Goal: Task Accomplishment & Management: Use online tool/utility

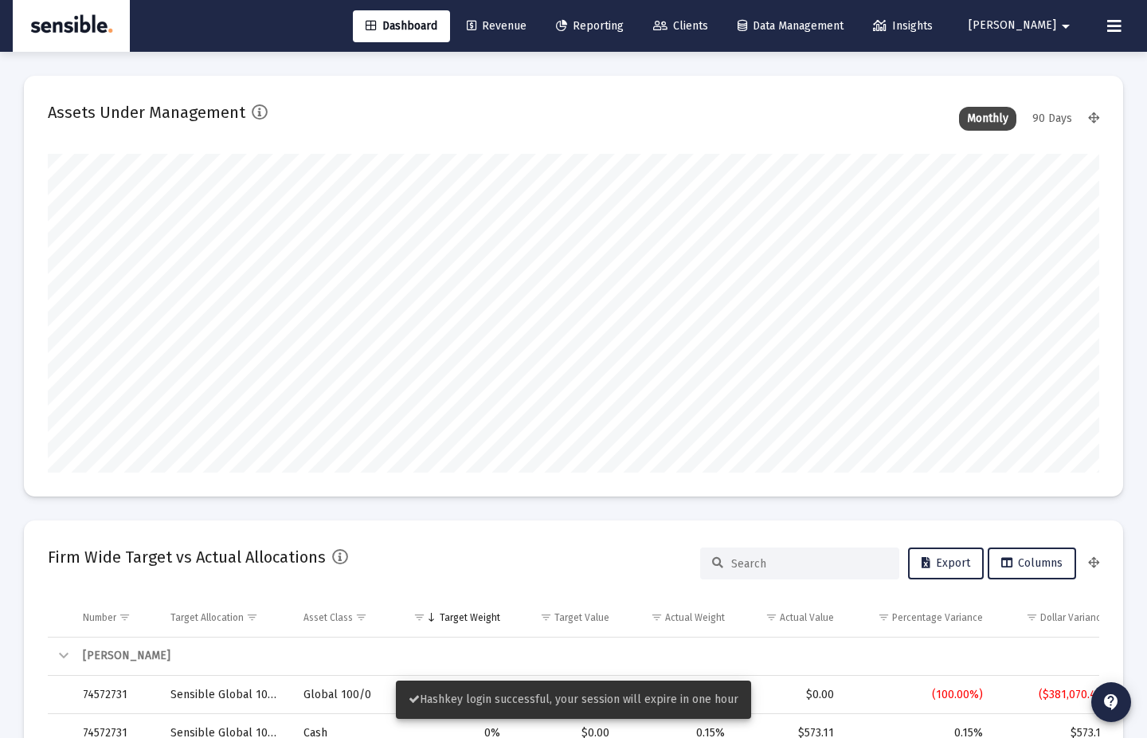
scroll to position [319, 1052]
type input "[DATE]"
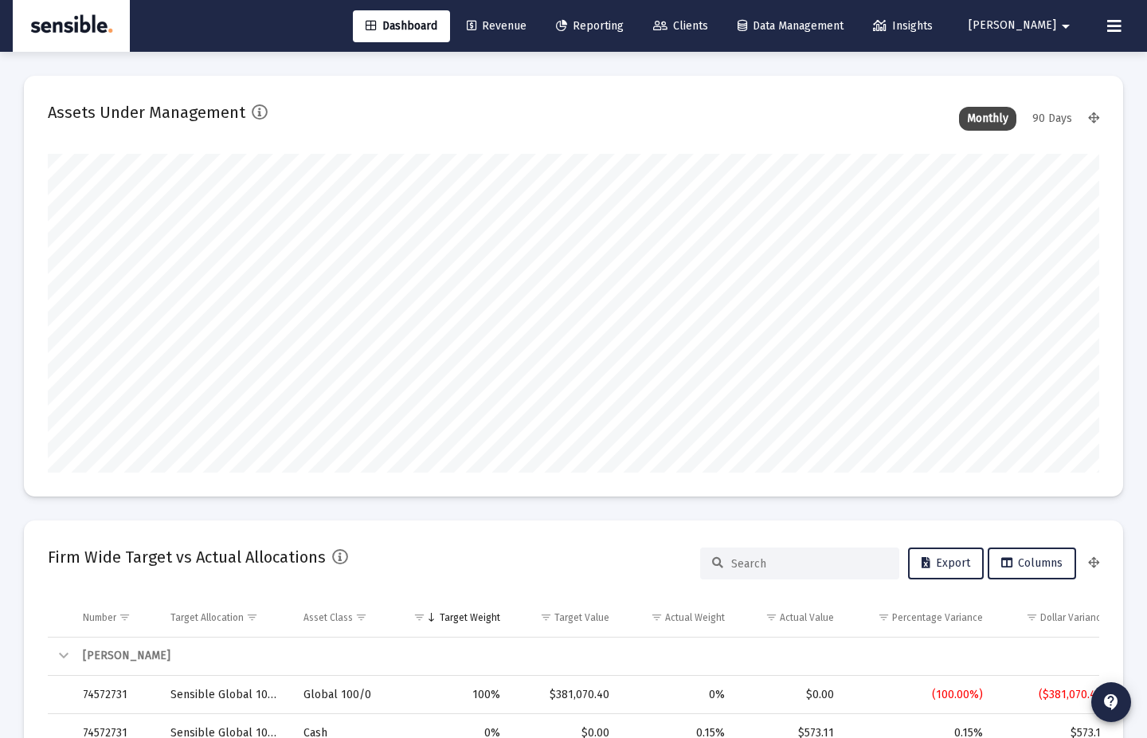
click at [708, 22] on span "Clients" at bounding box center [680, 26] width 55 height 14
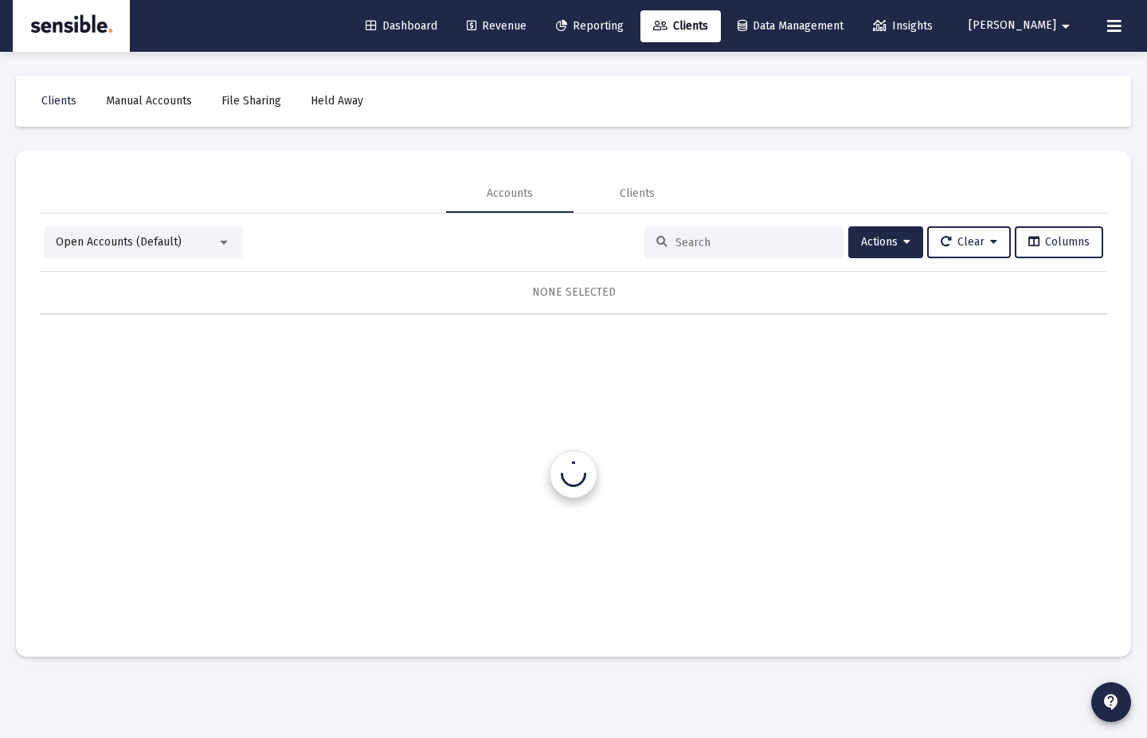
click at [624, 23] on span "Reporting" at bounding box center [590, 26] width 68 height 14
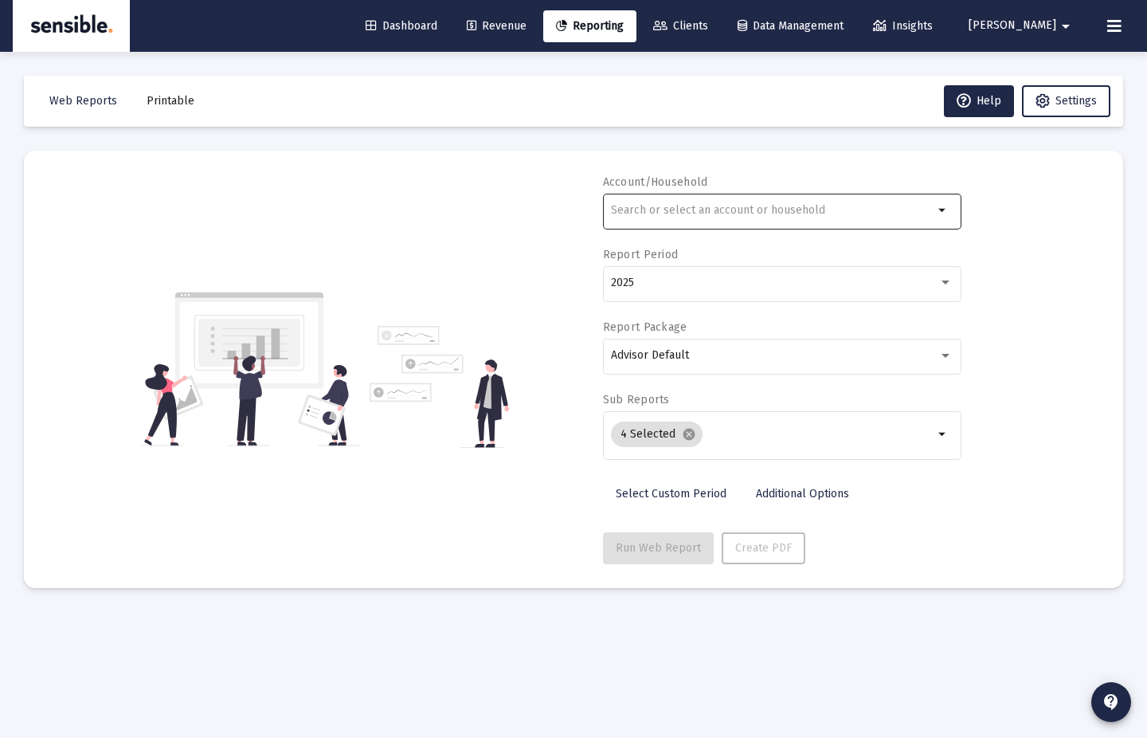
click at [942, 212] on mat-icon "arrow_drop_down" at bounding box center [943, 210] width 19 height 19
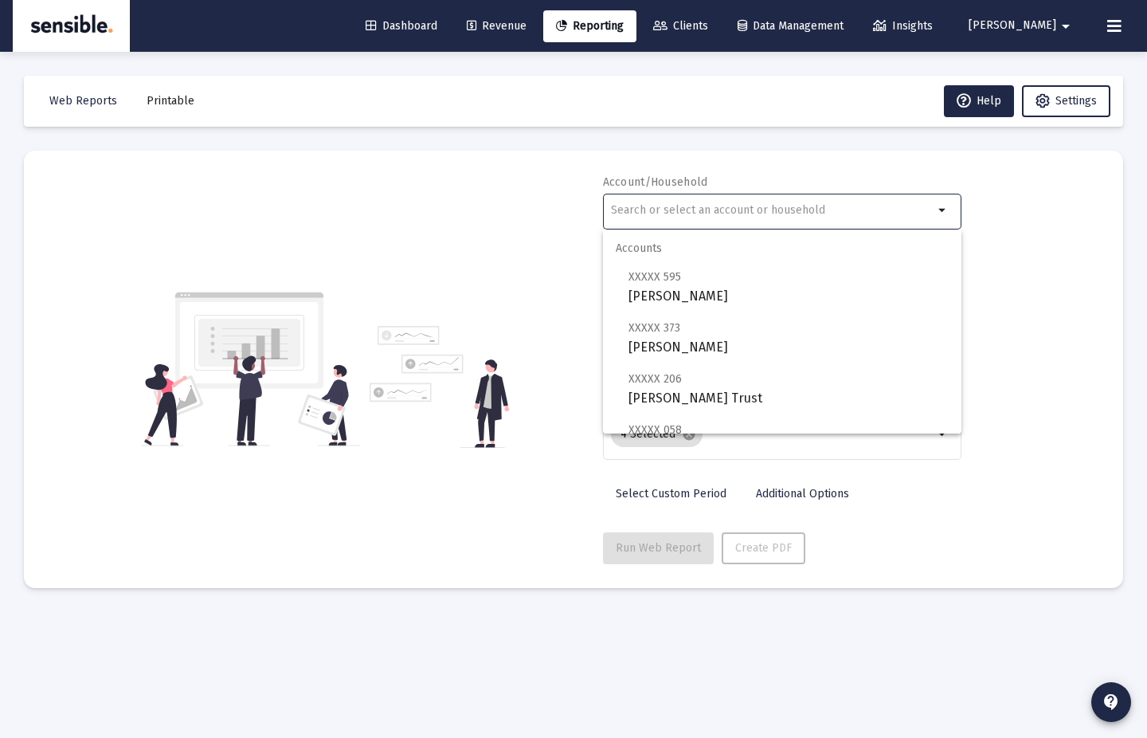
type input "a"
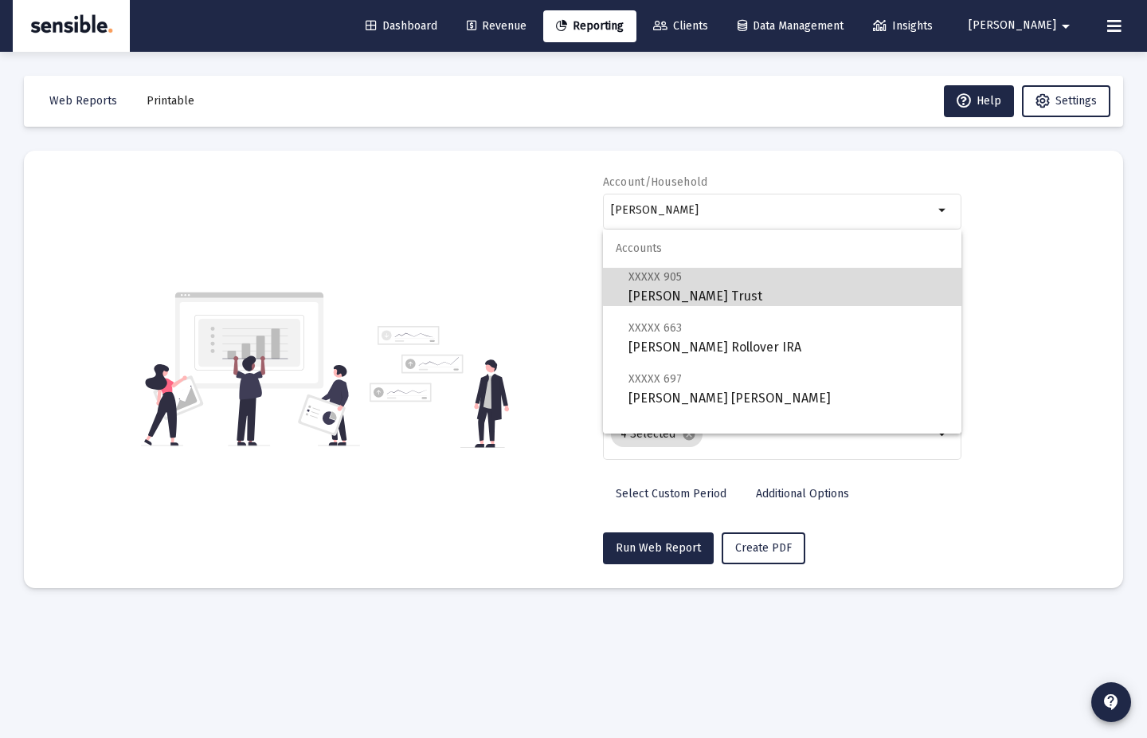
click at [867, 276] on span "XXXXX 905 [PERSON_NAME] Trust" at bounding box center [789, 286] width 320 height 39
type input "[PERSON_NAME] Trust"
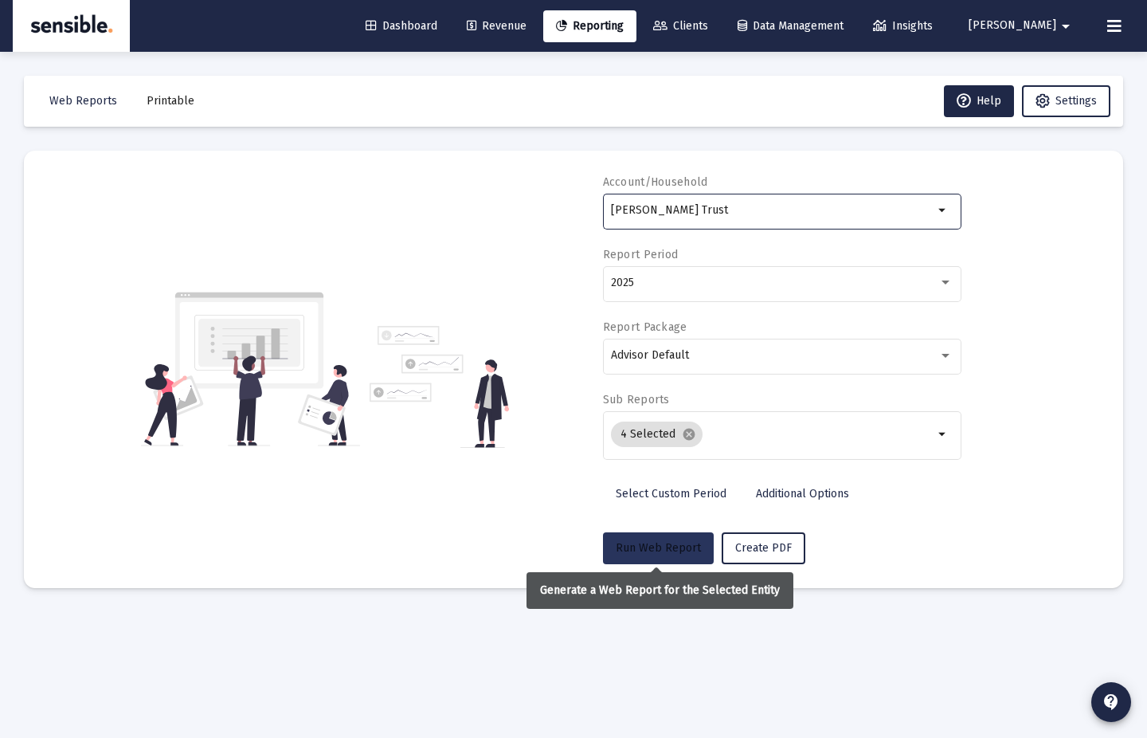
click at [660, 535] on span "Run Web Report" at bounding box center [658, 548] width 85 height 14
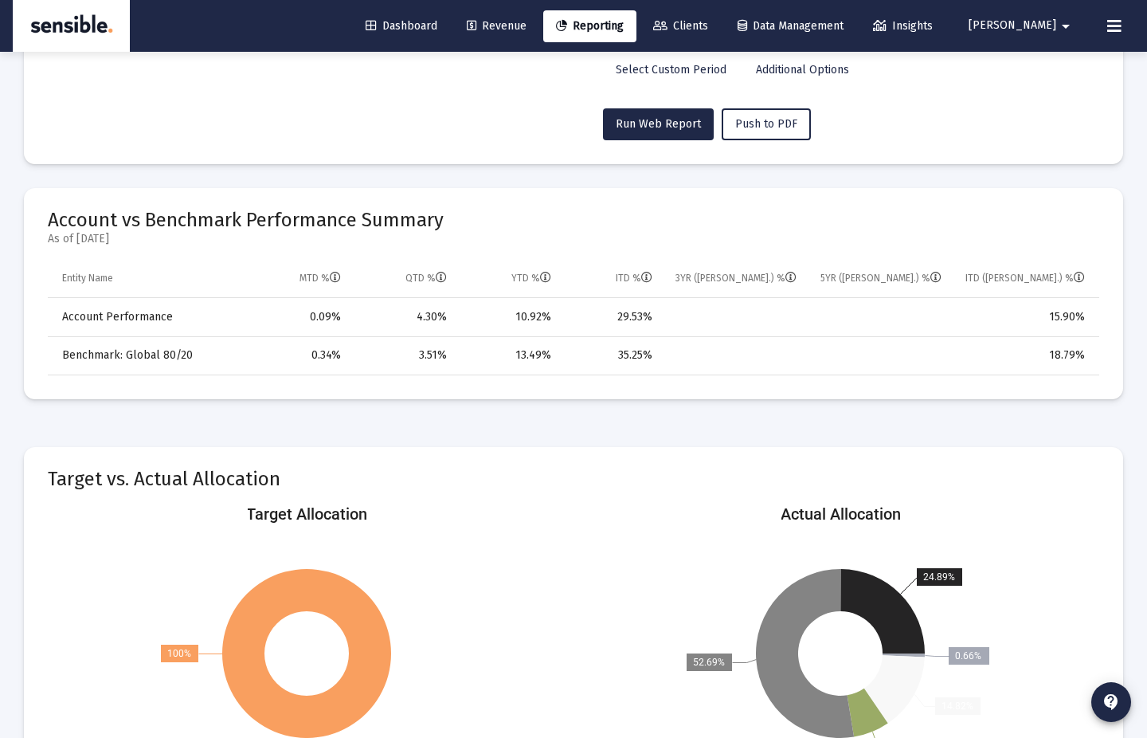
scroll to position [429, 0]
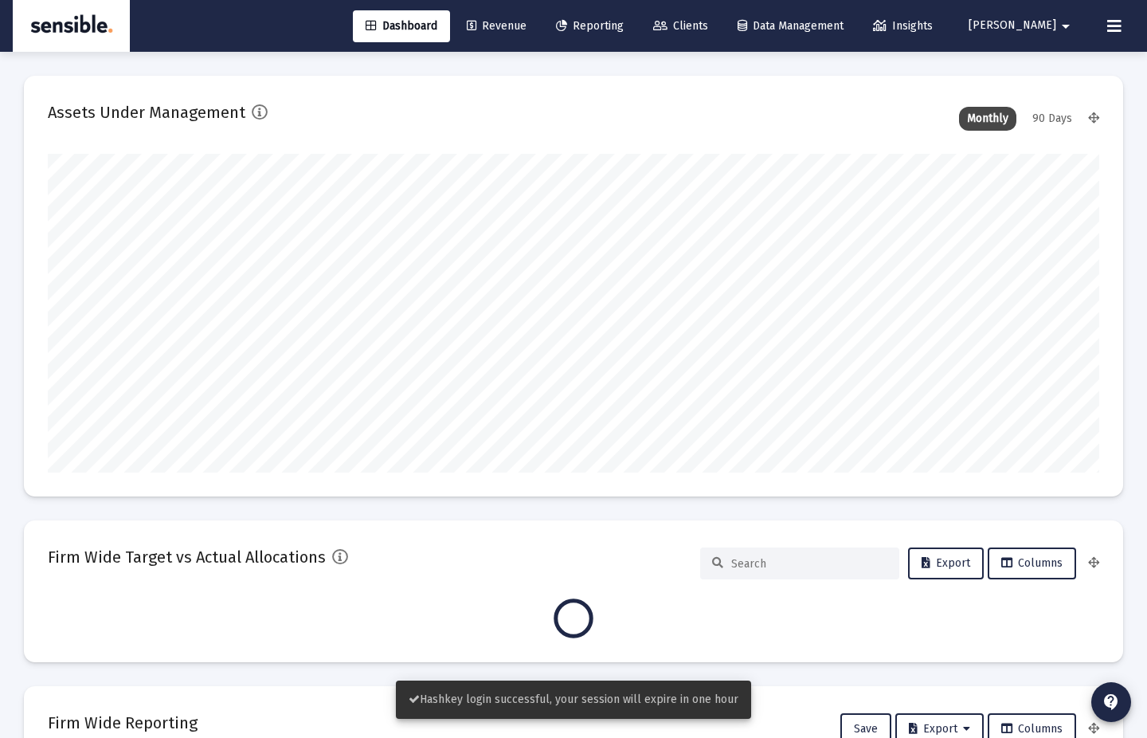
type input "[DATE]"
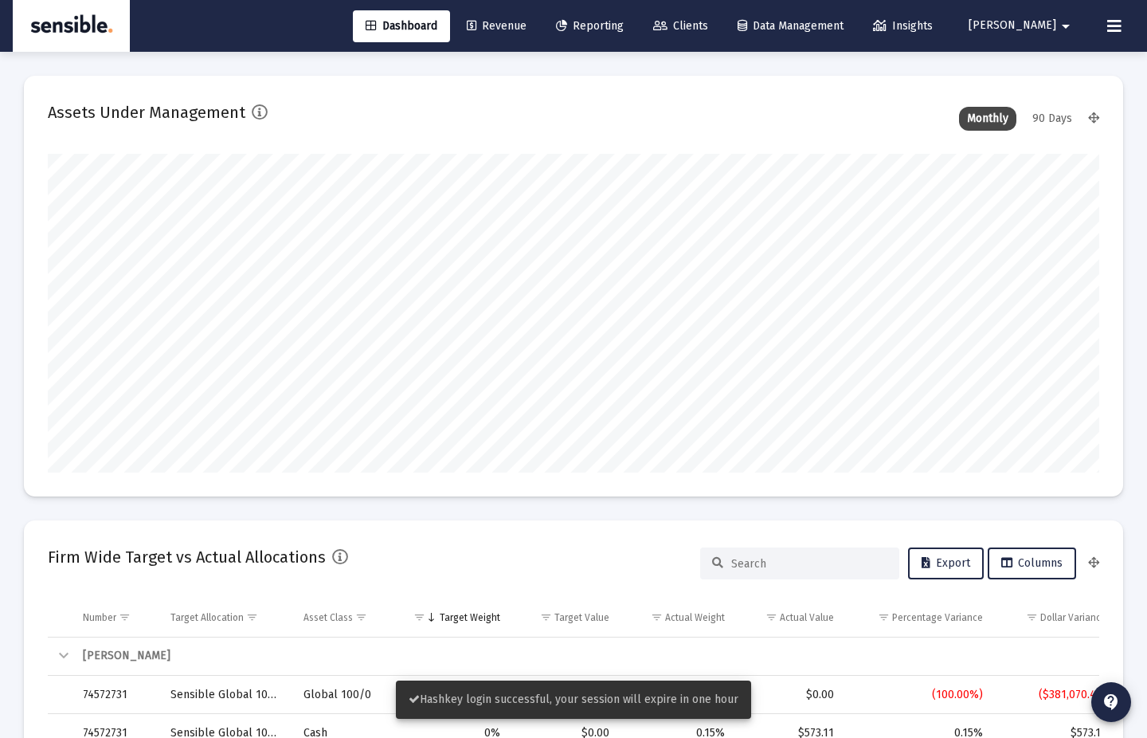
scroll to position [319, 490]
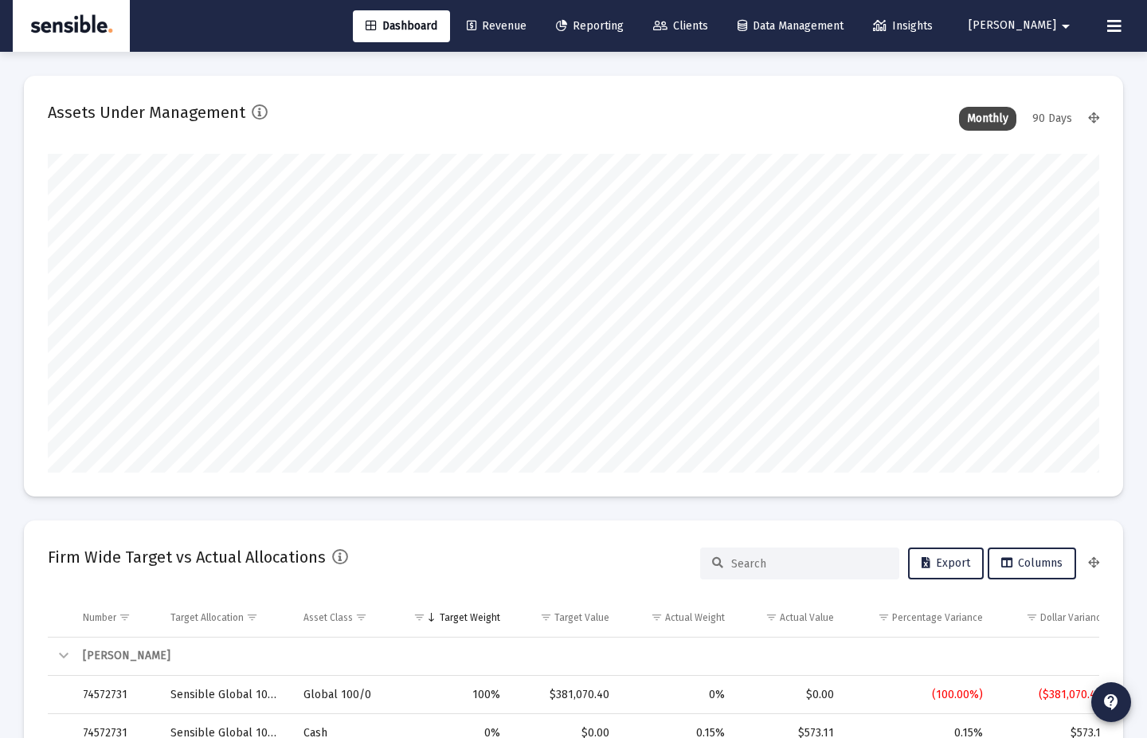
click at [624, 24] on span "Reporting" at bounding box center [590, 26] width 68 height 14
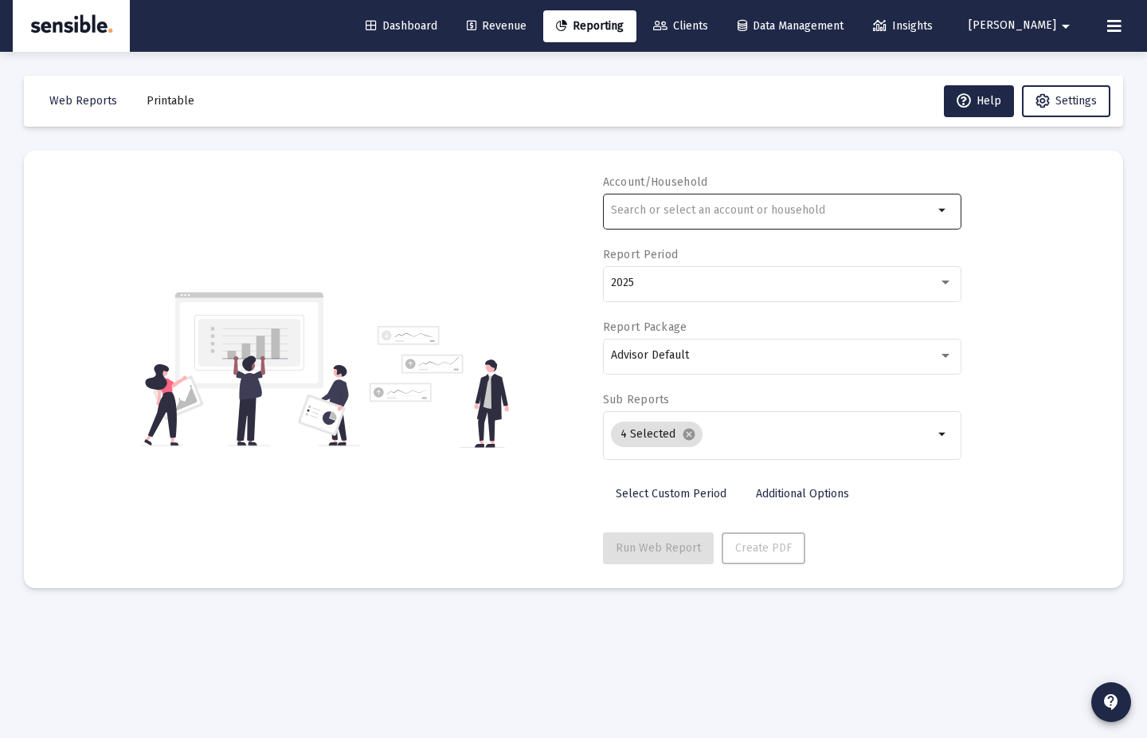
click at [913, 222] on div at bounding box center [772, 209] width 323 height 39
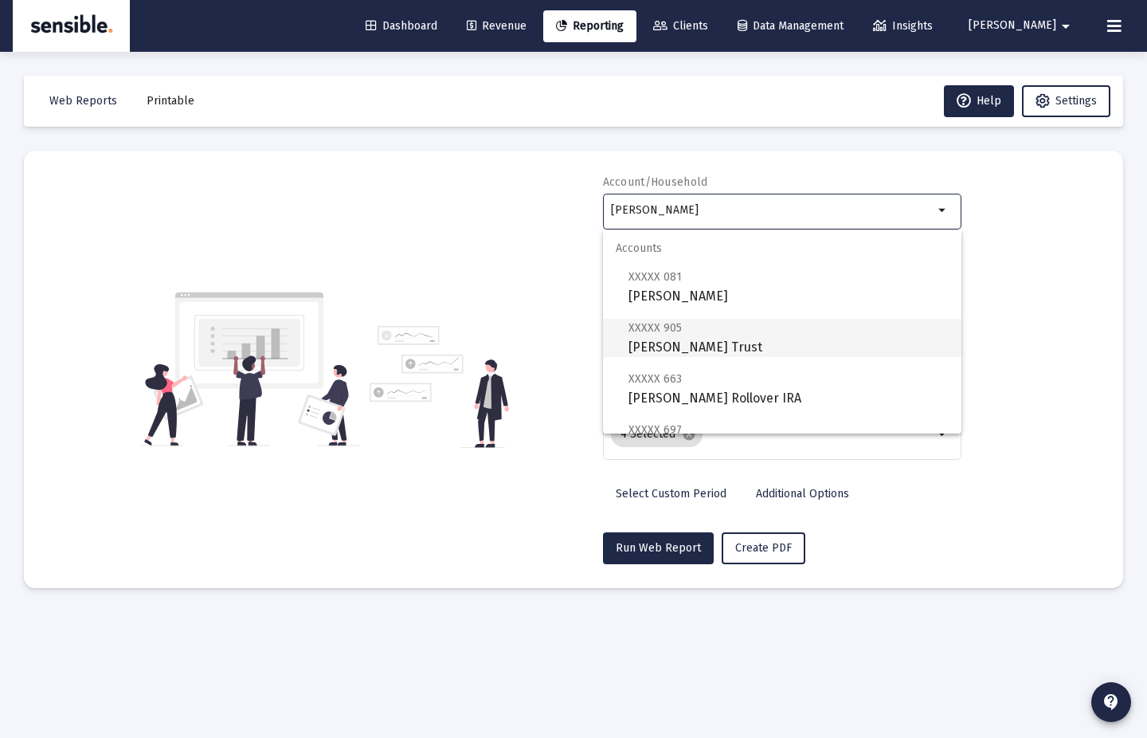
click at [822, 338] on span "XXXXX 905 [PERSON_NAME] Trust" at bounding box center [789, 337] width 320 height 39
type input "[PERSON_NAME] Trust"
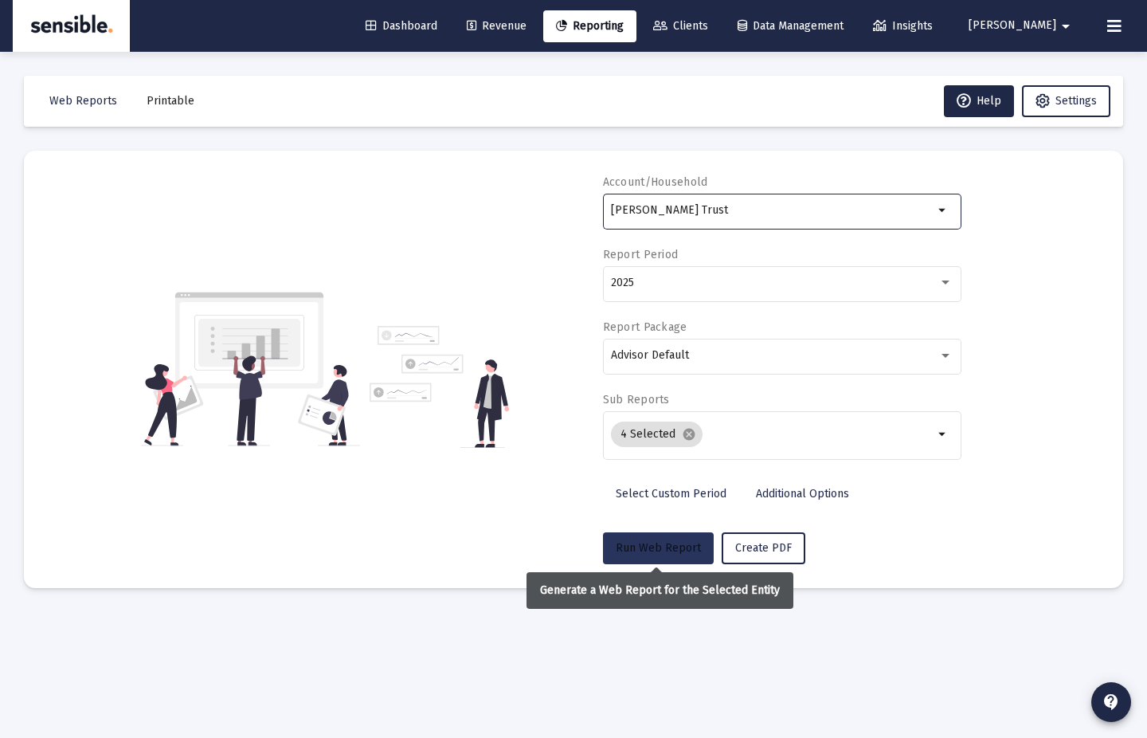
click at [691, 545] on span "Run Web Report" at bounding box center [658, 548] width 85 height 14
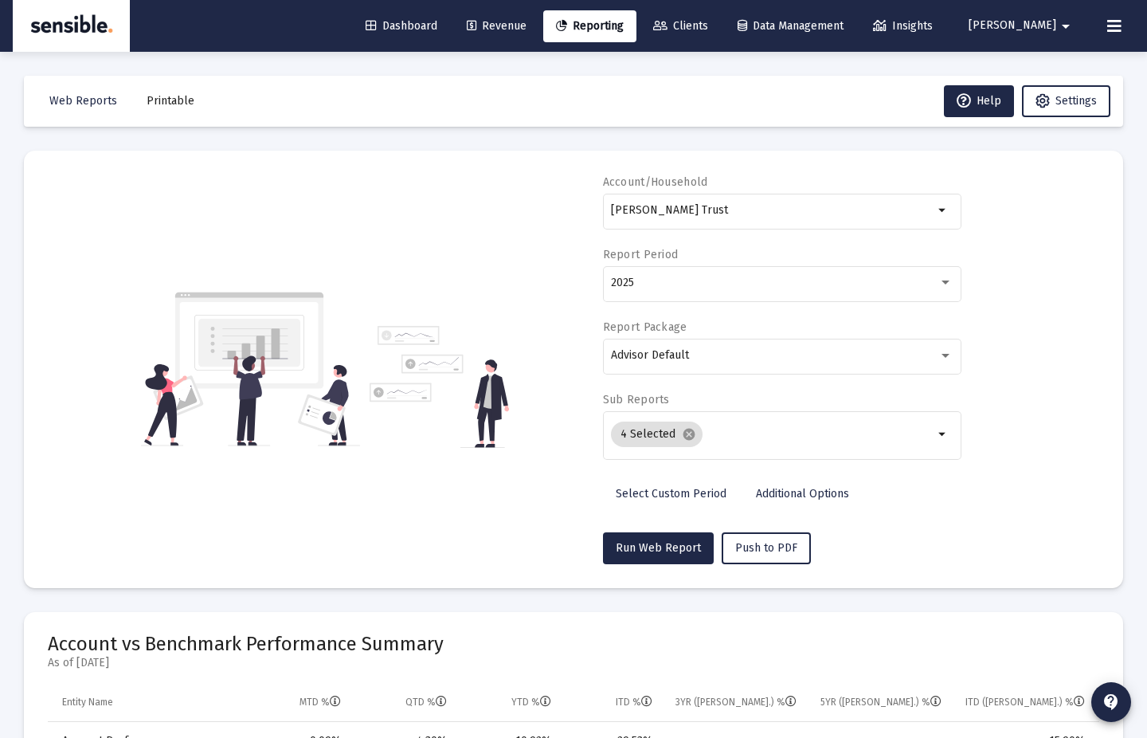
click at [721, 37] on link "Clients" at bounding box center [681, 26] width 80 height 32
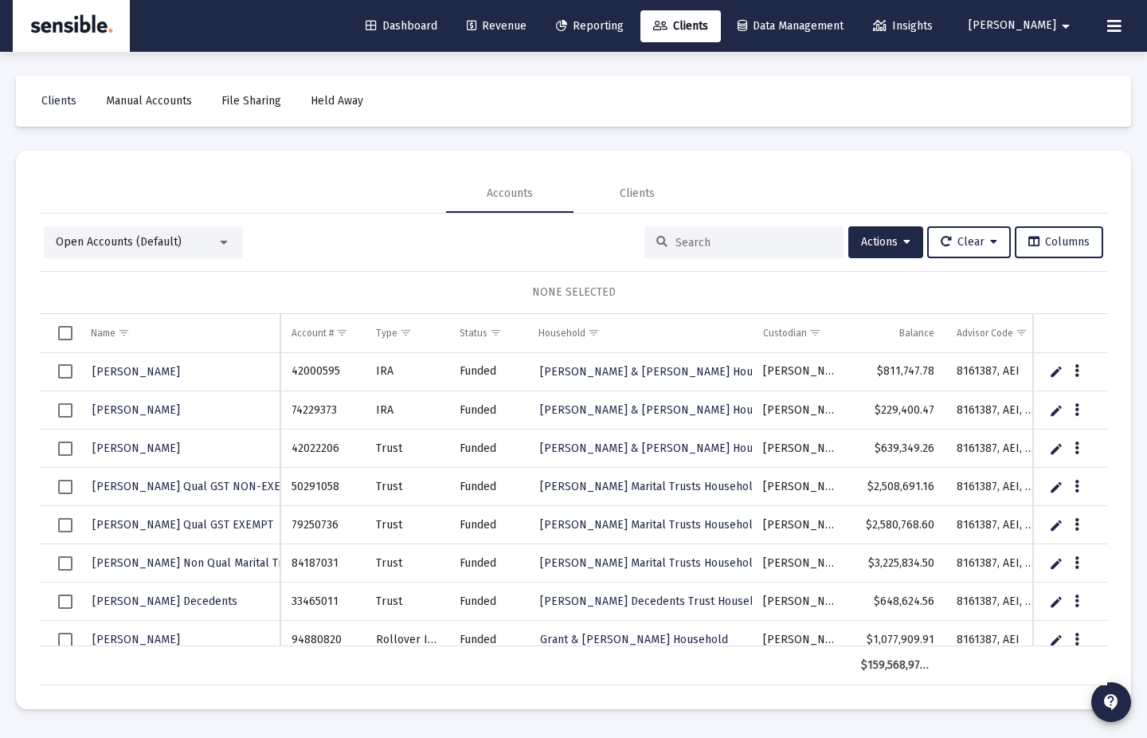
click at [612, 18] on link "Reporting" at bounding box center [589, 26] width 93 height 32
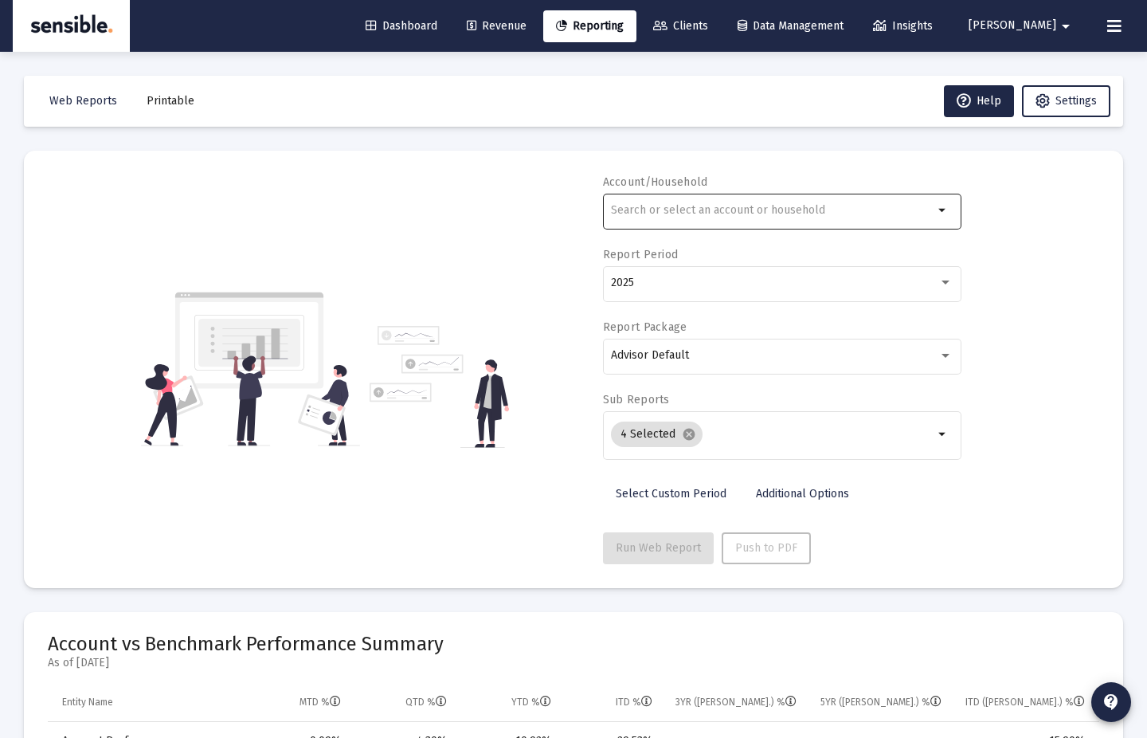
click at [926, 213] on input "text" at bounding box center [772, 210] width 323 height 13
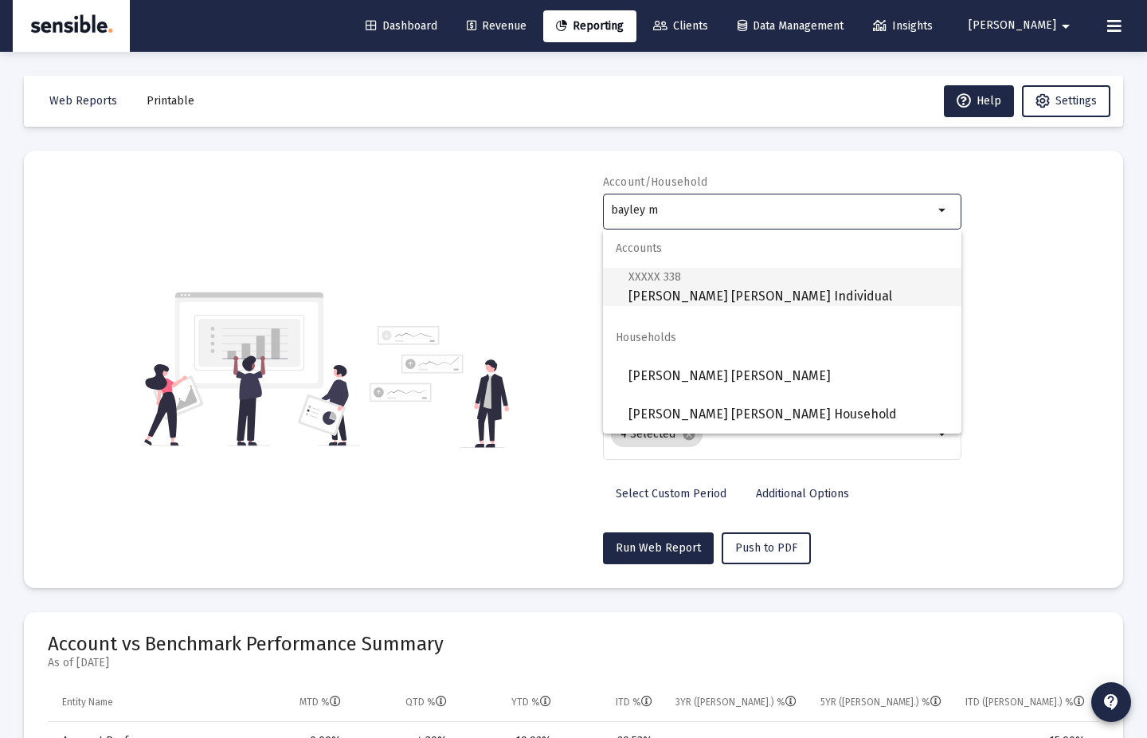
click at [688, 280] on span "XXXXX 338 Bayley Miller Individual" at bounding box center [789, 286] width 320 height 39
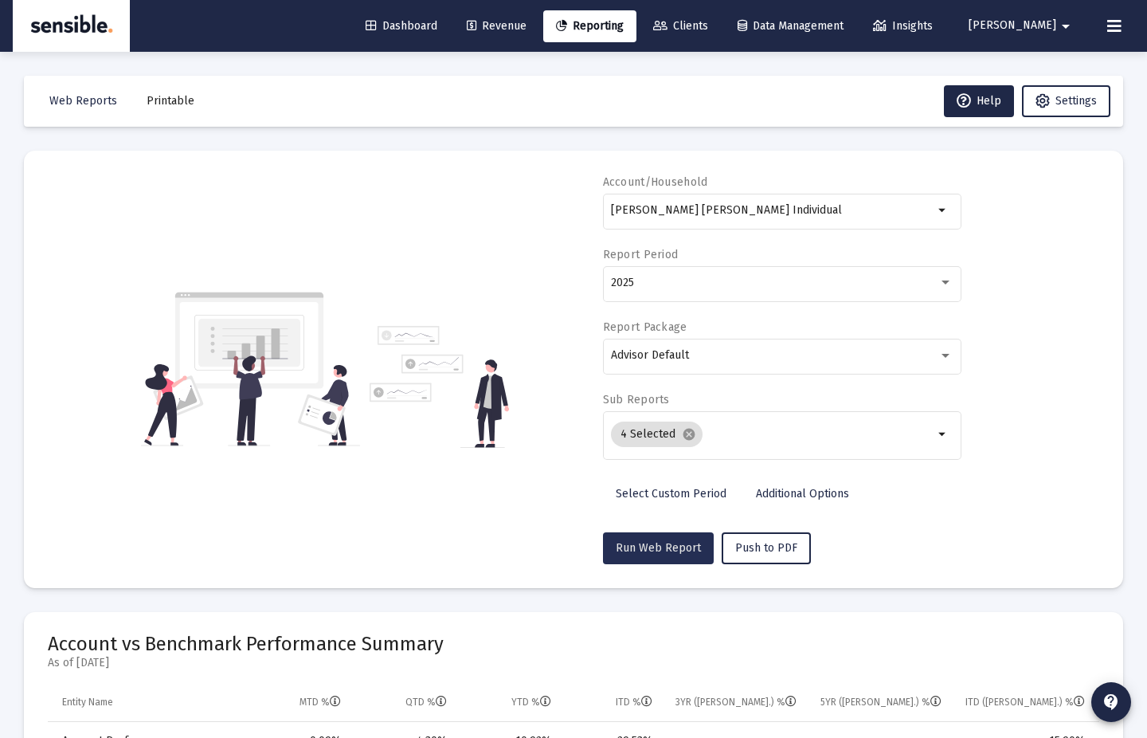
click at [676, 537] on button "Run Web Report" at bounding box center [658, 548] width 111 height 32
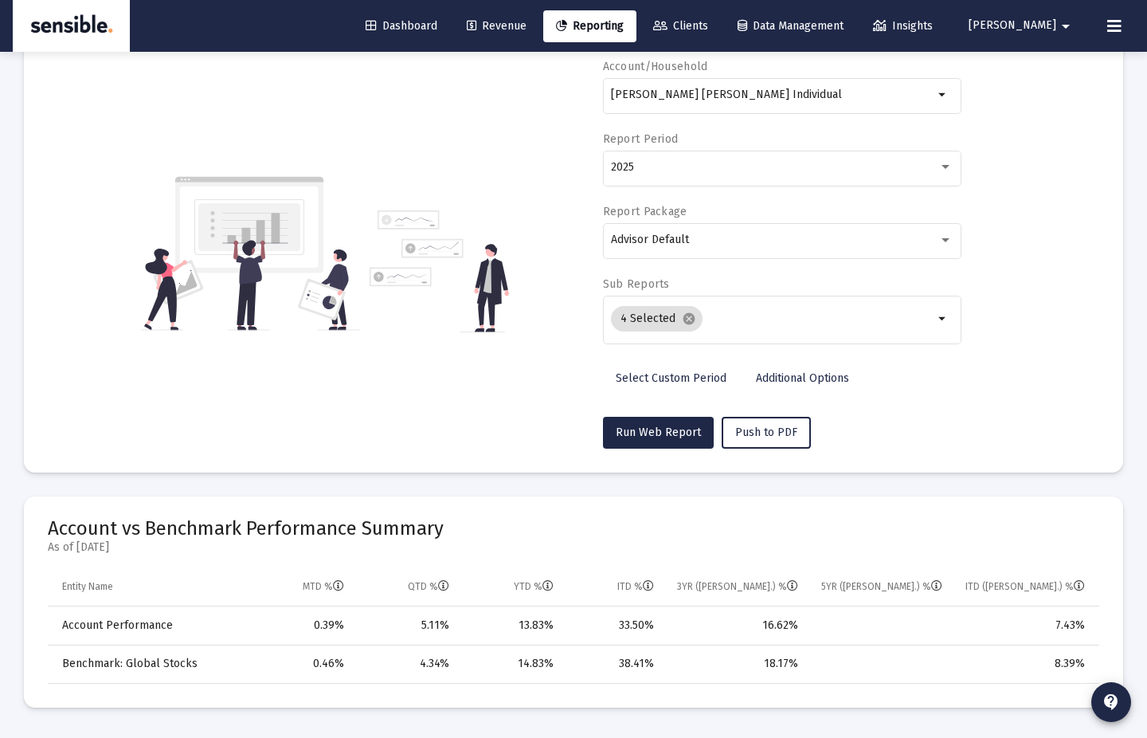
scroll to position [117, 0]
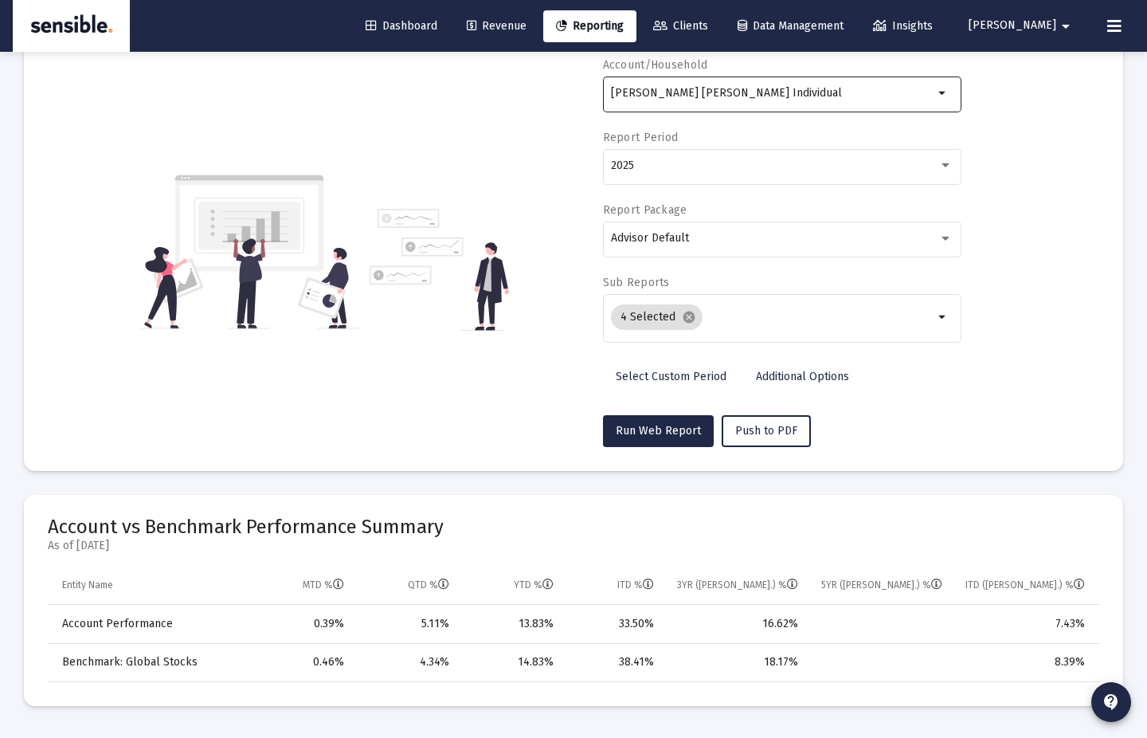
click at [917, 90] on input "Bayley Miller Individual" at bounding box center [772, 93] width 323 height 13
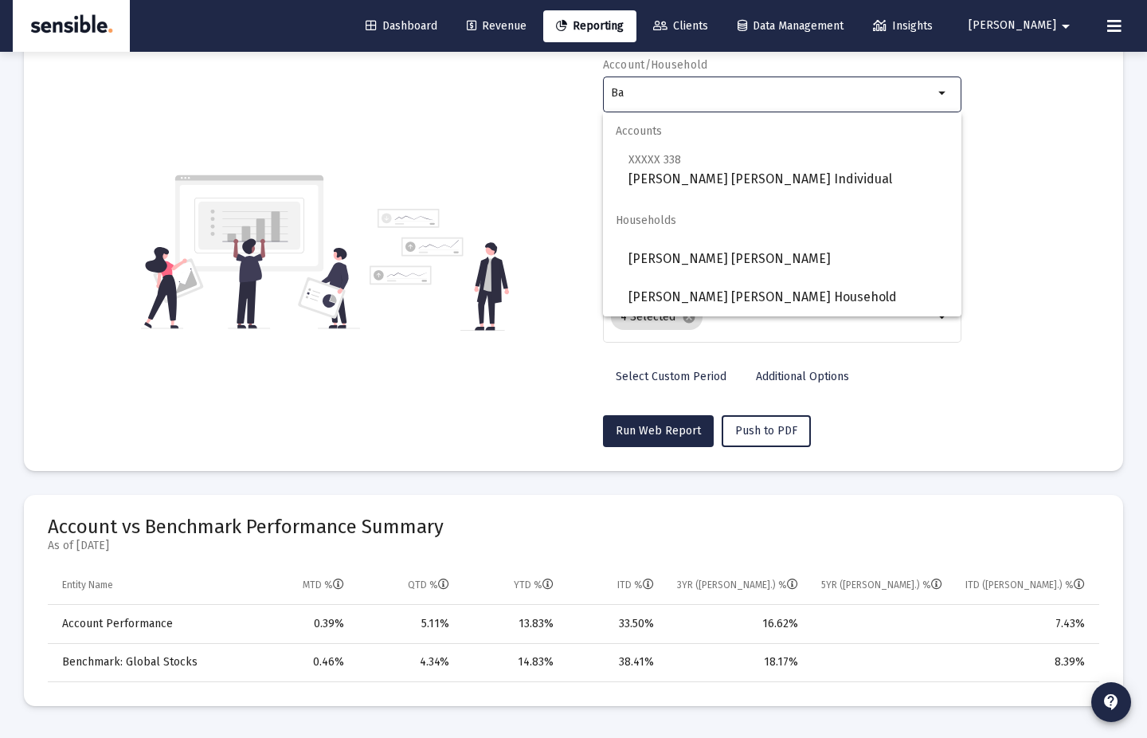
type input "B"
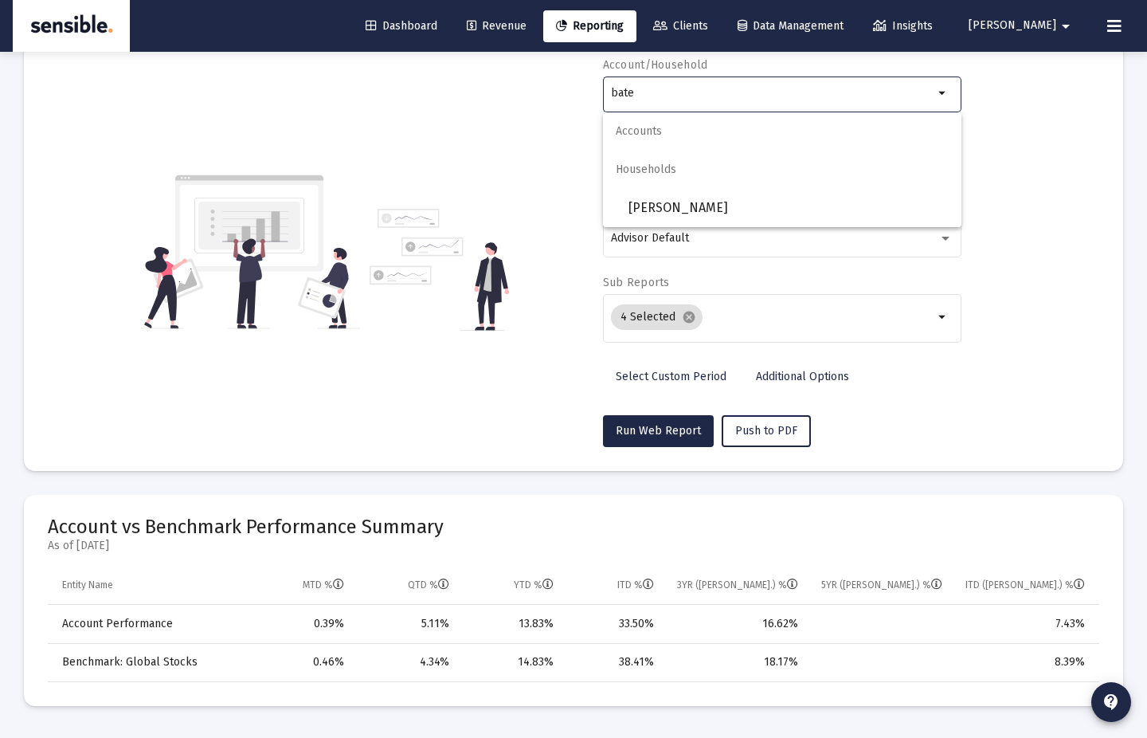
type input "bates"
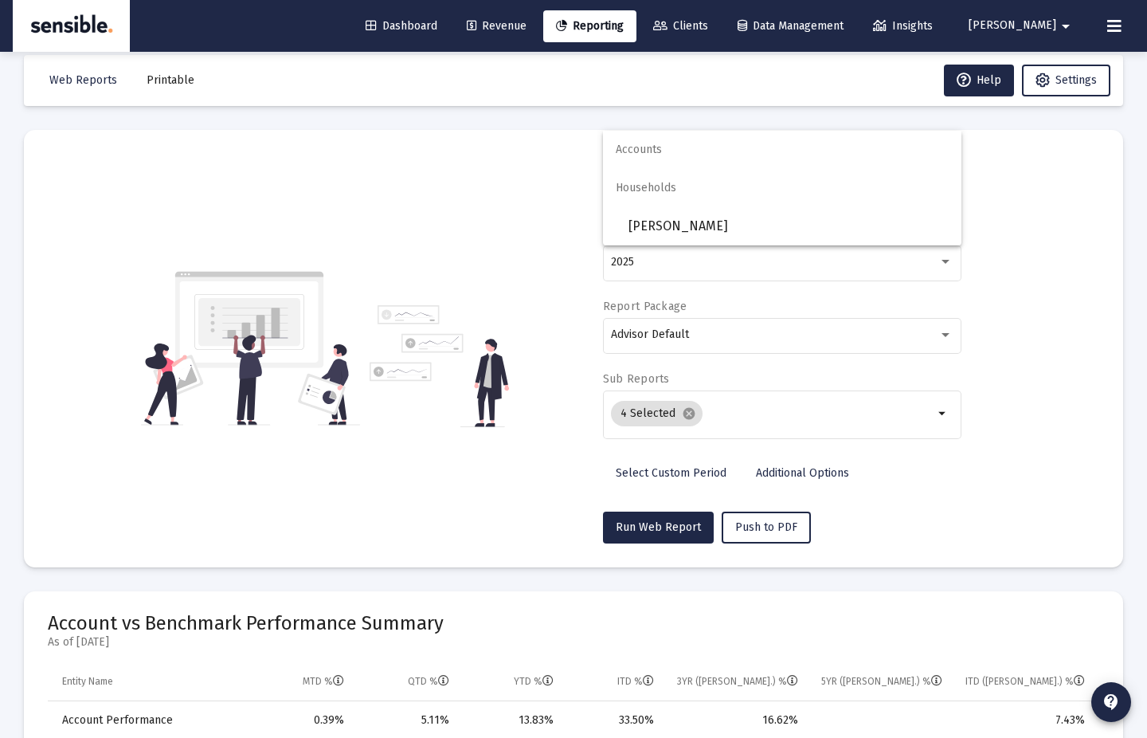
scroll to position [3, 0]
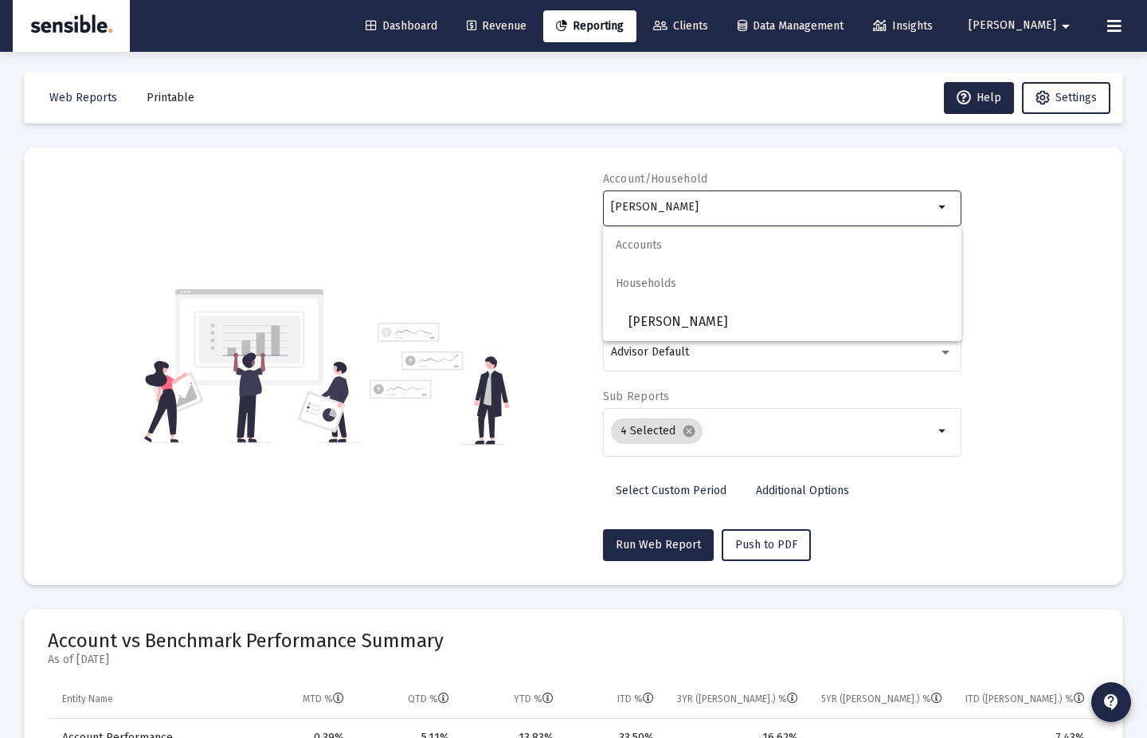
drag, startPoint x: 731, startPoint y: 204, endPoint x: 588, endPoint y: 203, distance: 142.6
click at [588, 203] on div "Account/Household bates arrow_drop_down Report Period 2025 Report Package Advis…" at bounding box center [574, 366] width 1052 height 390
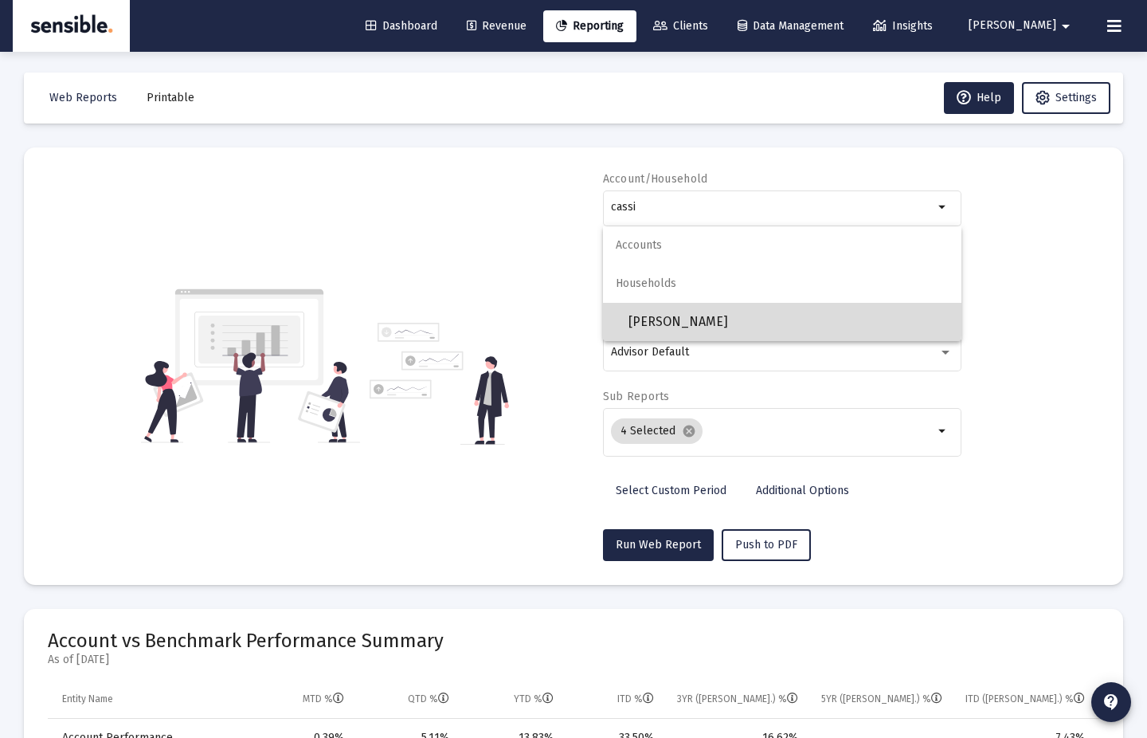
click at [731, 317] on span "Cassidie Bates" at bounding box center [789, 322] width 320 height 38
type input "Cassidie Bates"
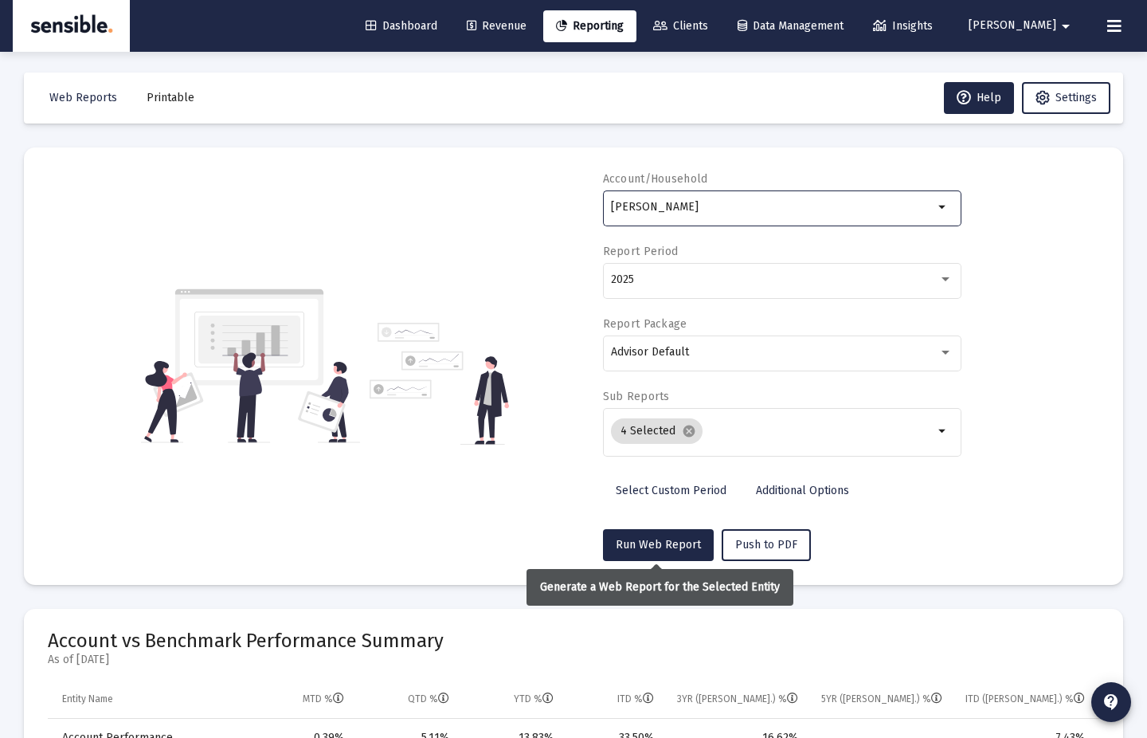
click at [644, 562] on mat-card "Account/Household Cassidie Bates arrow_drop_down Report Period 2025 Report Pack…" at bounding box center [573, 365] width 1099 height 437
click at [646, 549] on span "Run Web Report" at bounding box center [658, 545] width 85 height 14
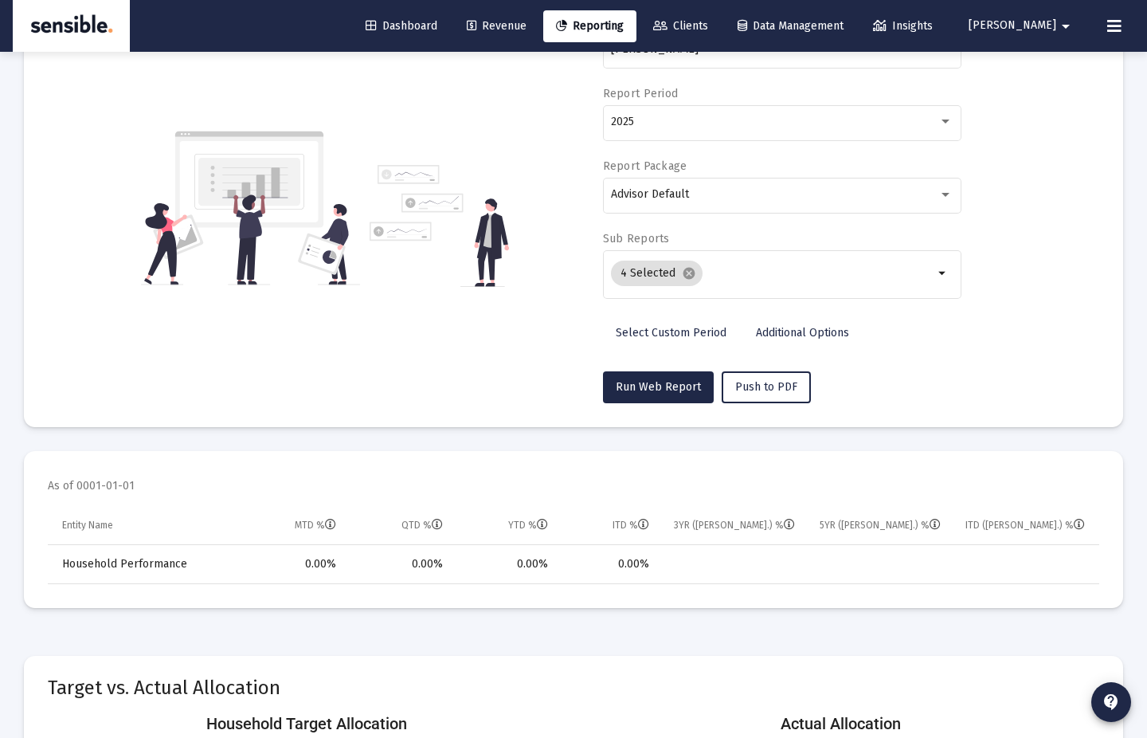
scroll to position [0, 0]
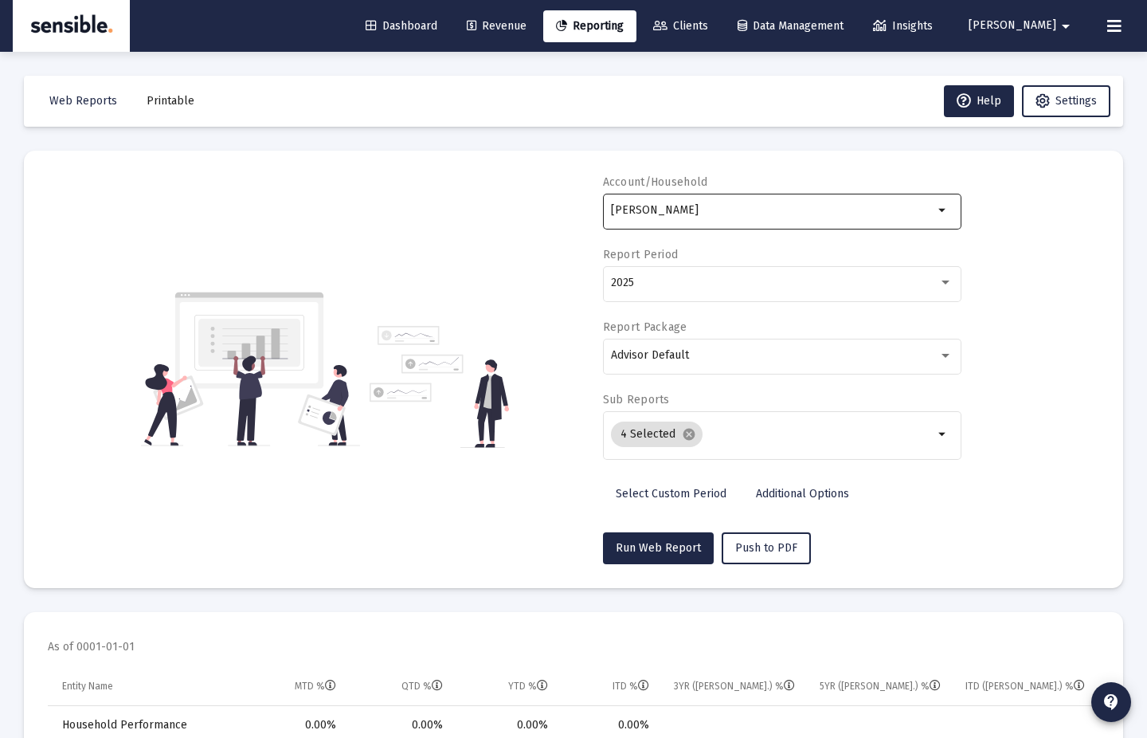
click at [942, 202] on mat-icon "arrow_drop_down" at bounding box center [943, 210] width 19 height 19
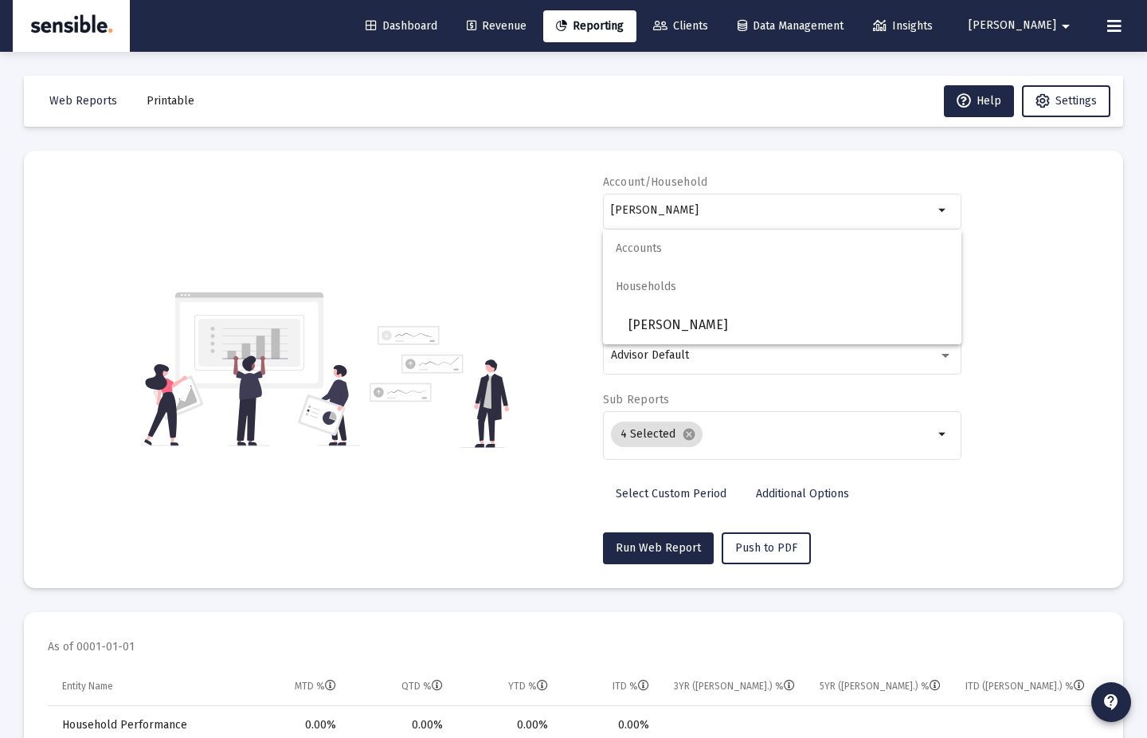
drag, startPoint x: 754, startPoint y: 202, endPoint x: 558, endPoint y: 205, distance: 196.0
click at [558, 205] on div "Account/Household Cassidie Bates arrow_drop_down Report Period 2025 Report Pack…" at bounding box center [574, 369] width 1052 height 390
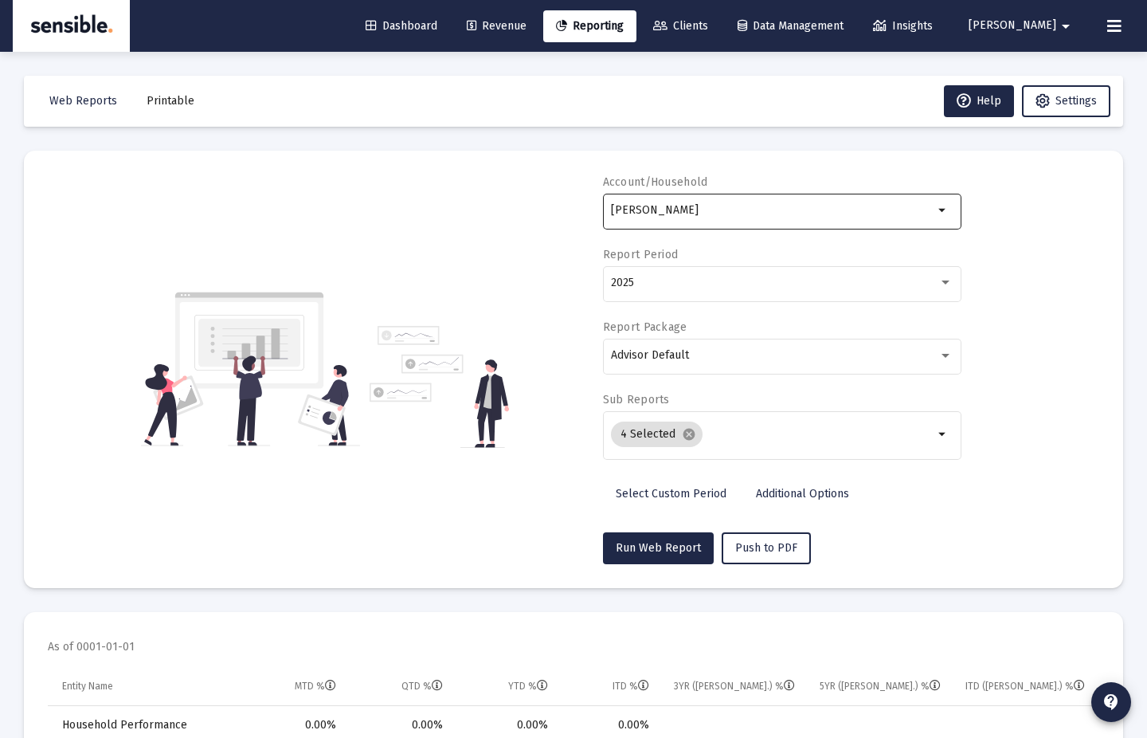
click at [708, 217] on div "Cassidie Bates" at bounding box center [772, 209] width 323 height 39
drag, startPoint x: 610, startPoint y: 210, endPoint x: 584, endPoint y: 210, distance: 26.3
click at [584, 209] on div "Account/Household Cassidie Bates arrow_drop_down Report Period 2025 Report Pack…" at bounding box center [574, 369] width 1052 height 390
drag, startPoint x: 699, startPoint y: 207, endPoint x: 541, endPoint y: 208, distance: 157.7
click at [539, 208] on div "Account/Household johnson arrow_drop_down Report Period 2025 Report Package Adv…" at bounding box center [574, 369] width 1052 height 390
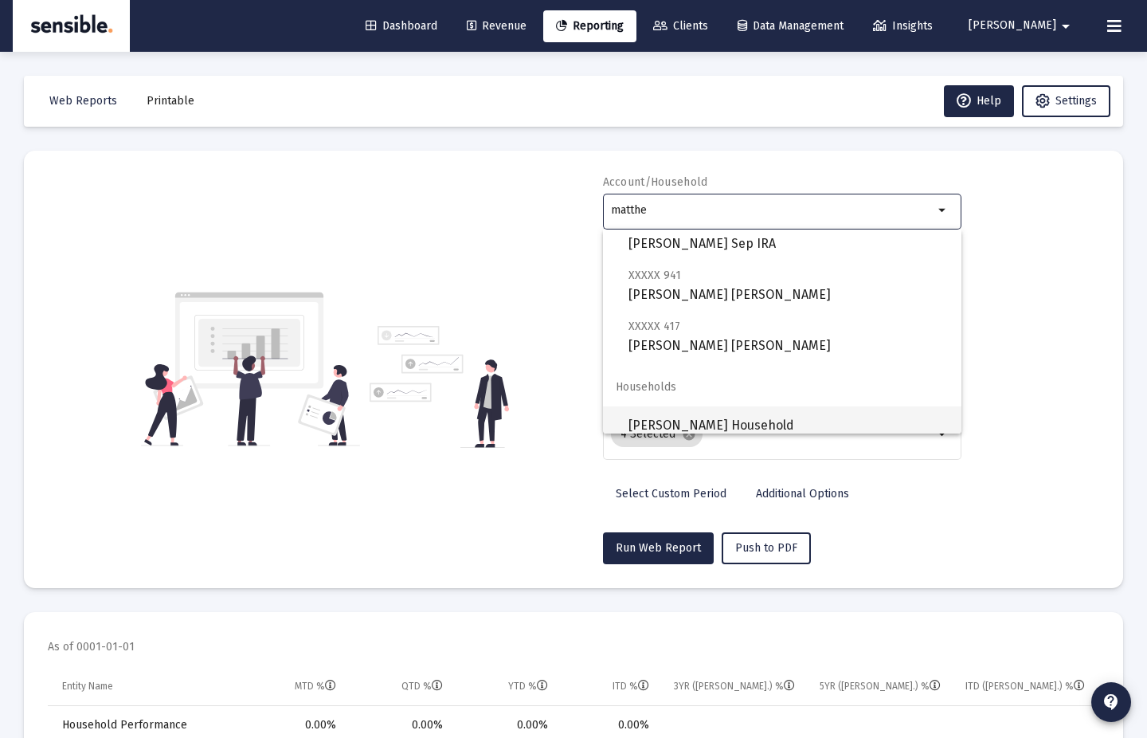
scroll to position [54, 0]
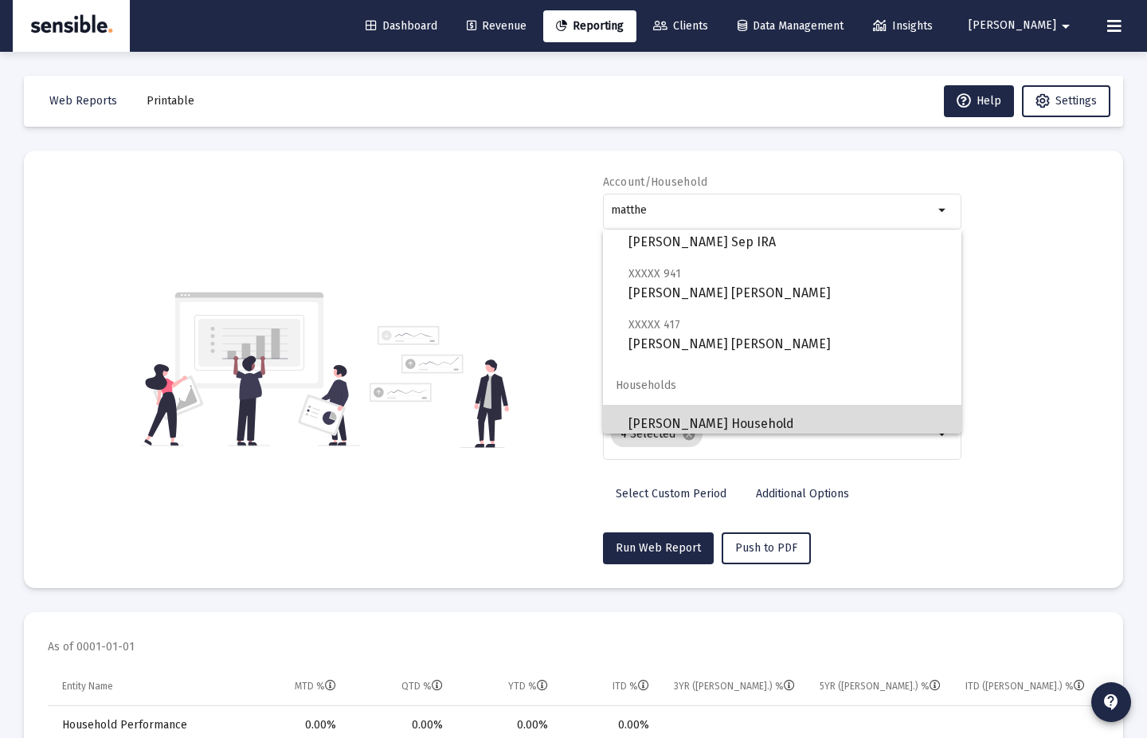
click at [830, 408] on span "Matthew Wilkinson Household" at bounding box center [789, 424] width 320 height 38
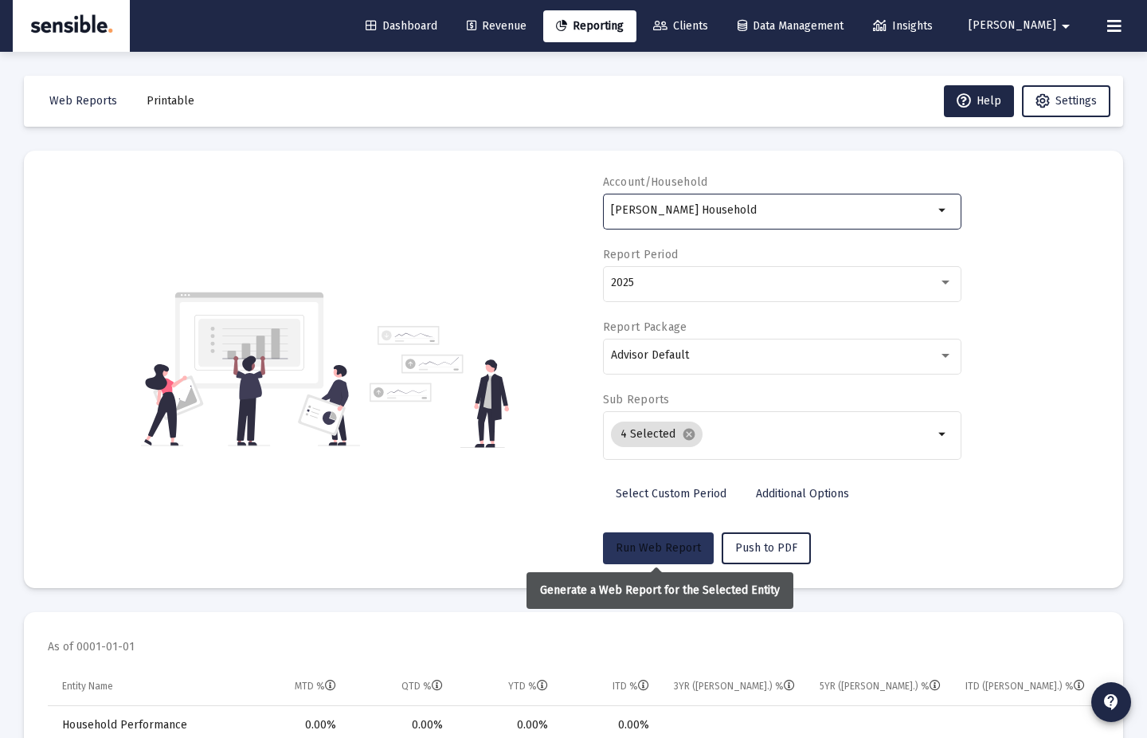
click at [668, 536] on button "Run Web Report" at bounding box center [658, 548] width 111 height 32
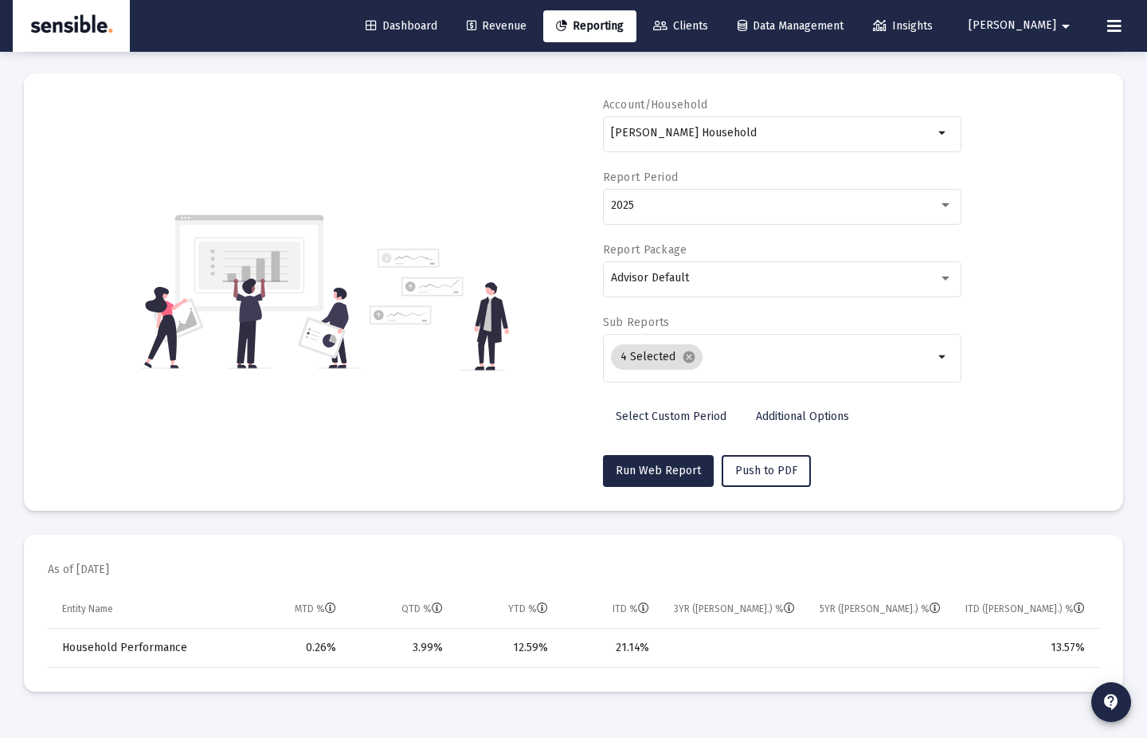
scroll to position [0, 0]
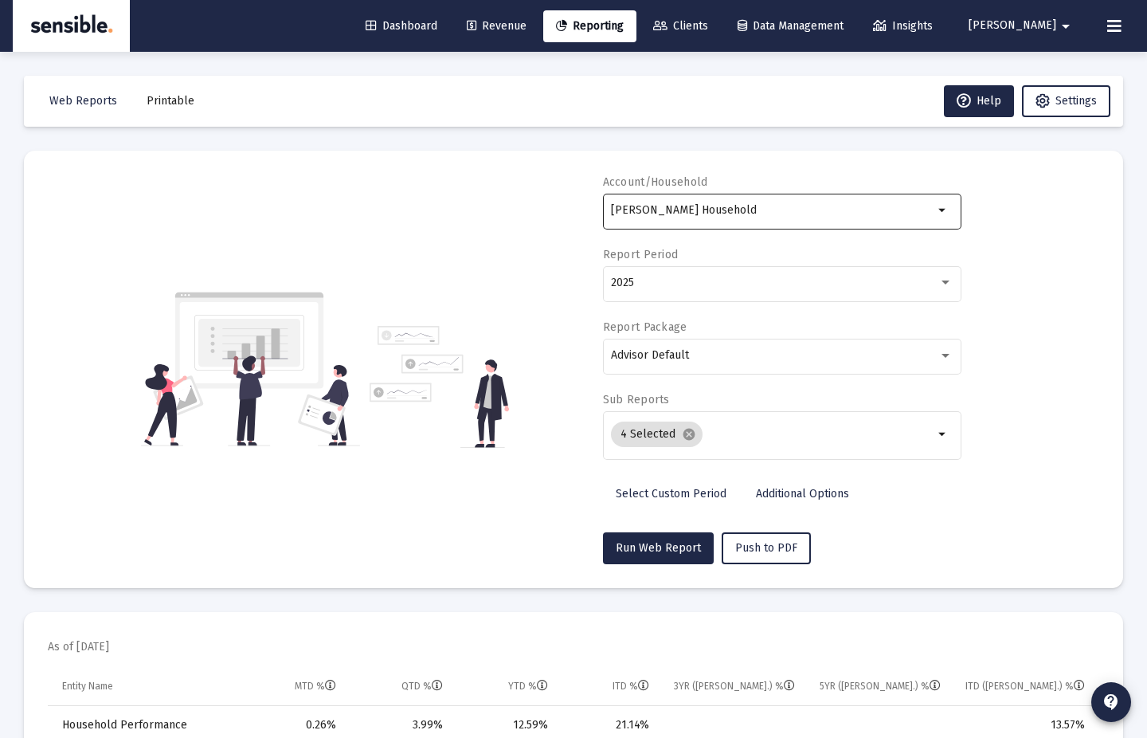
click at [881, 215] on input "Matthew Wilkinson Household" at bounding box center [772, 210] width 323 height 13
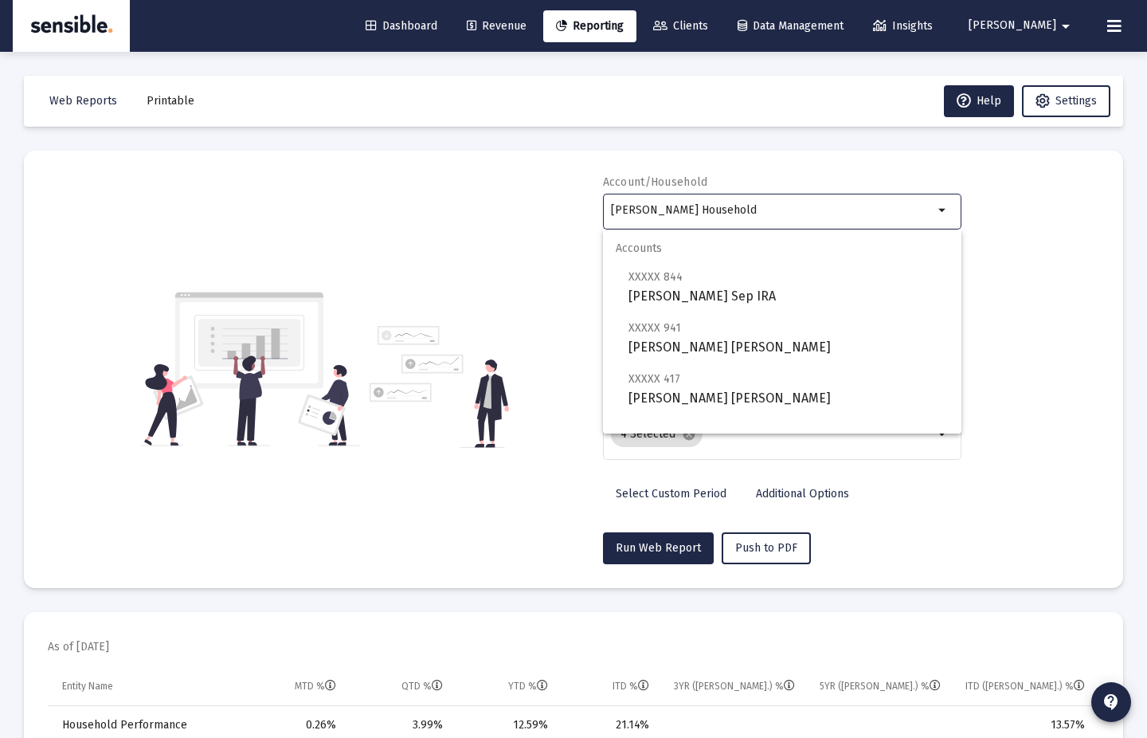
click at [881, 215] on input "Matthew Wilkinson Household" at bounding box center [772, 210] width 323 height 13
drag, startPoint x: 881, startPoint y: 215, endPoint x: 656, endPoint y: 202, distance: 225.9
click at [656, 202] on div "Matthew Wilkinson Household" at bounding box center [772, 209] width 323 height 39
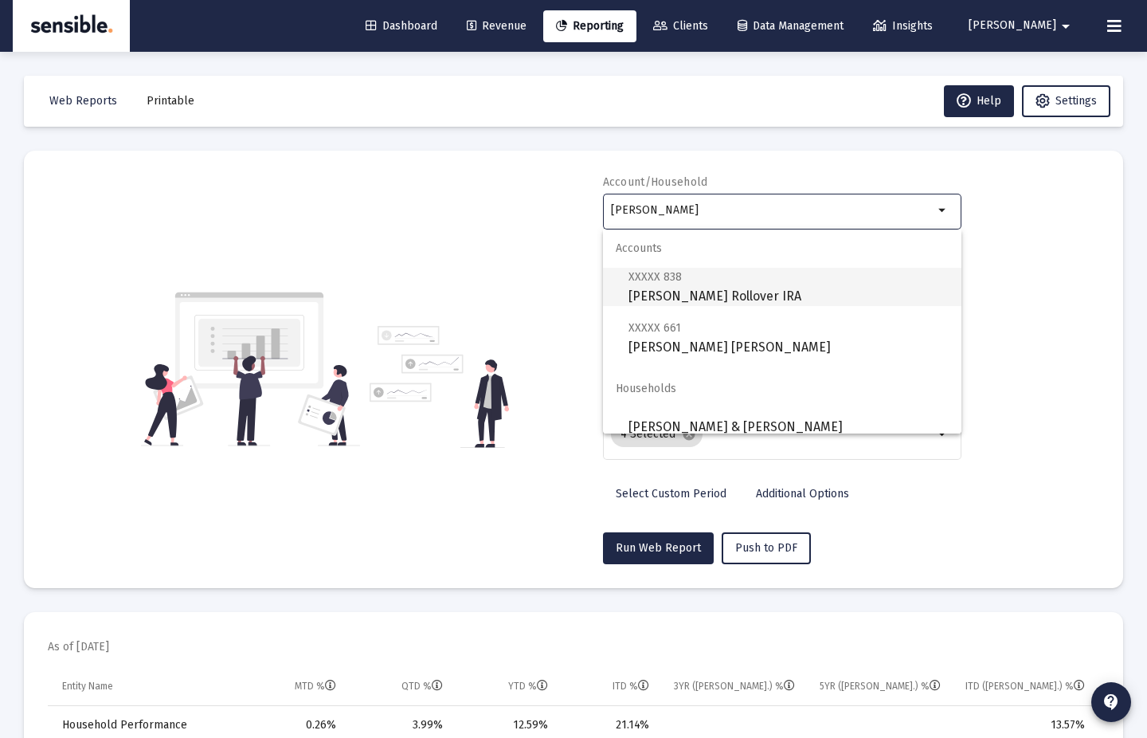
click at [751, 275] on span "XXXXX 838 Cindy Hughes Rollover IRA" at bounding box center [789, 286] width 320 height 39
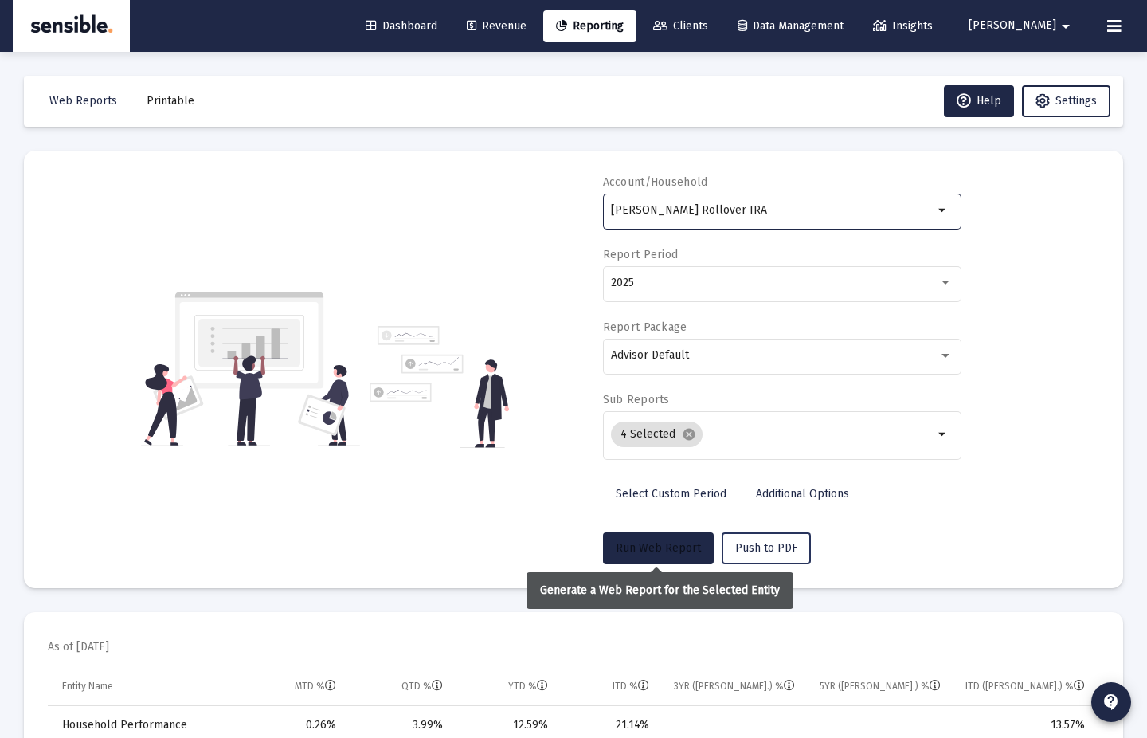
drag, startPoint x: 668, startPoint y: 549, endPoint x: 742, endPoint y: 531, distance: 76.9
click at [668, 549] on span "Run Web Report" at bounding box center [658, 548] width 85 height 14
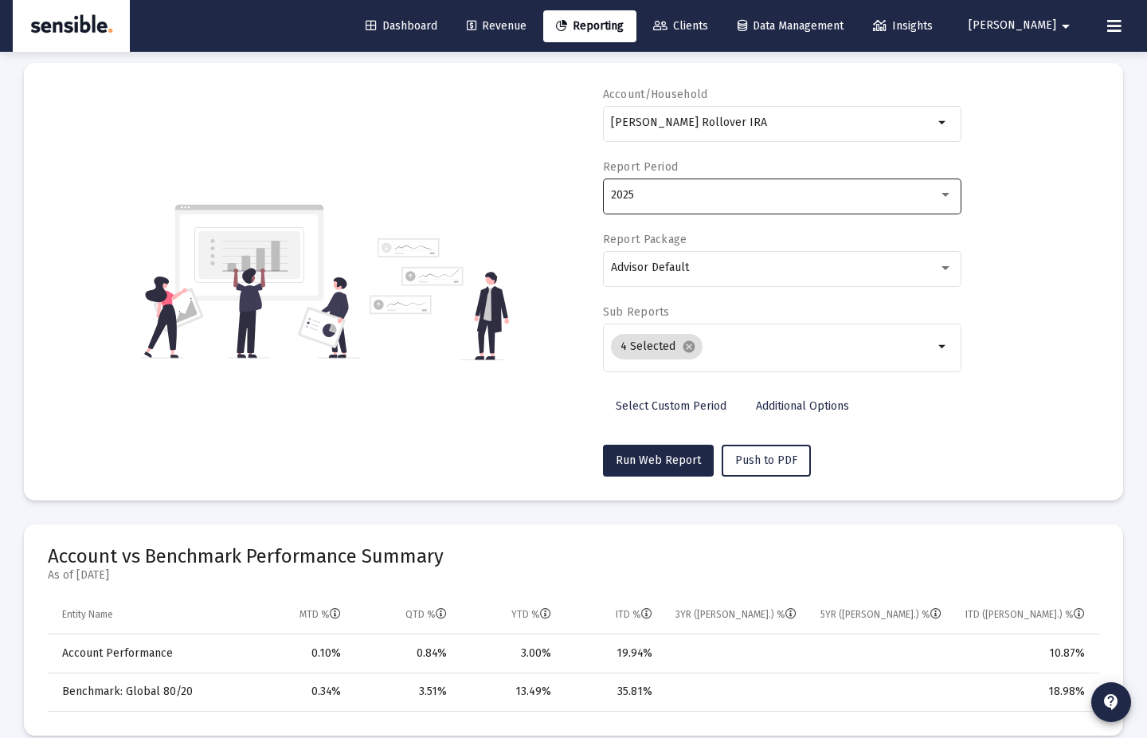
scroll to position [22, 0]
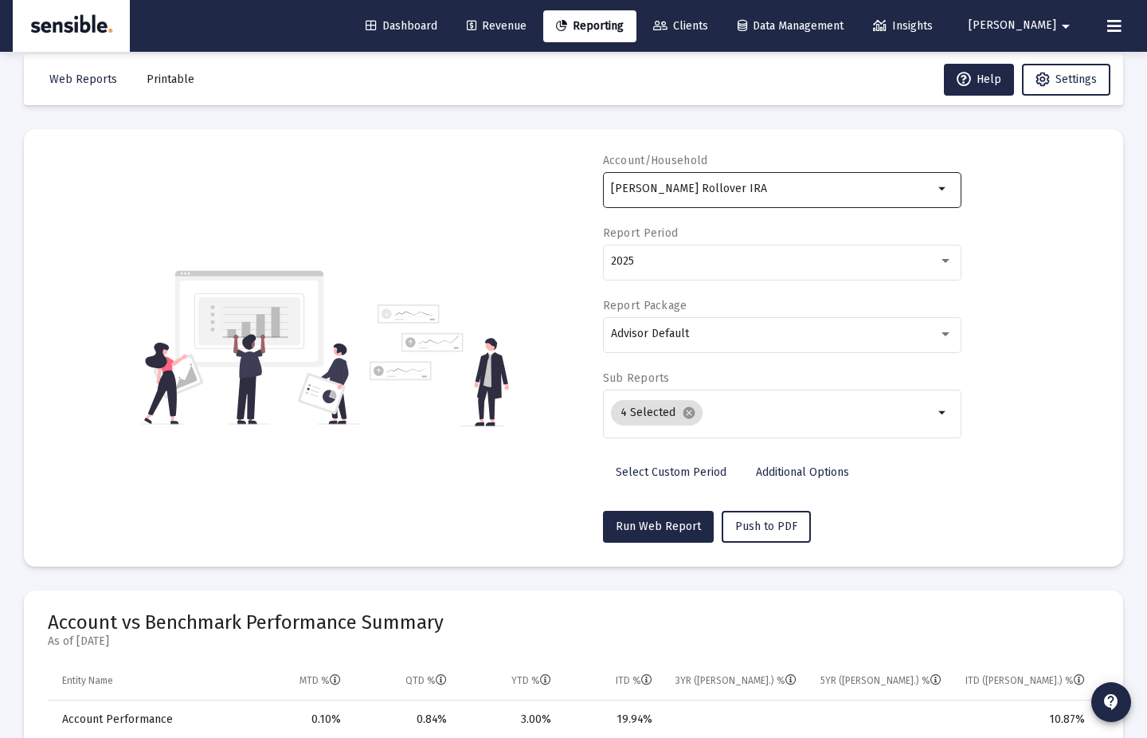
drag, startPoint x: 859, startPoint y: 198, endPoint x: 833, endPoint y: 191, distance: 27.1
click at [858, 198] on div "Cindy Hughes Rollover IRA" at bounding box center [772, 188] width 323 height 39
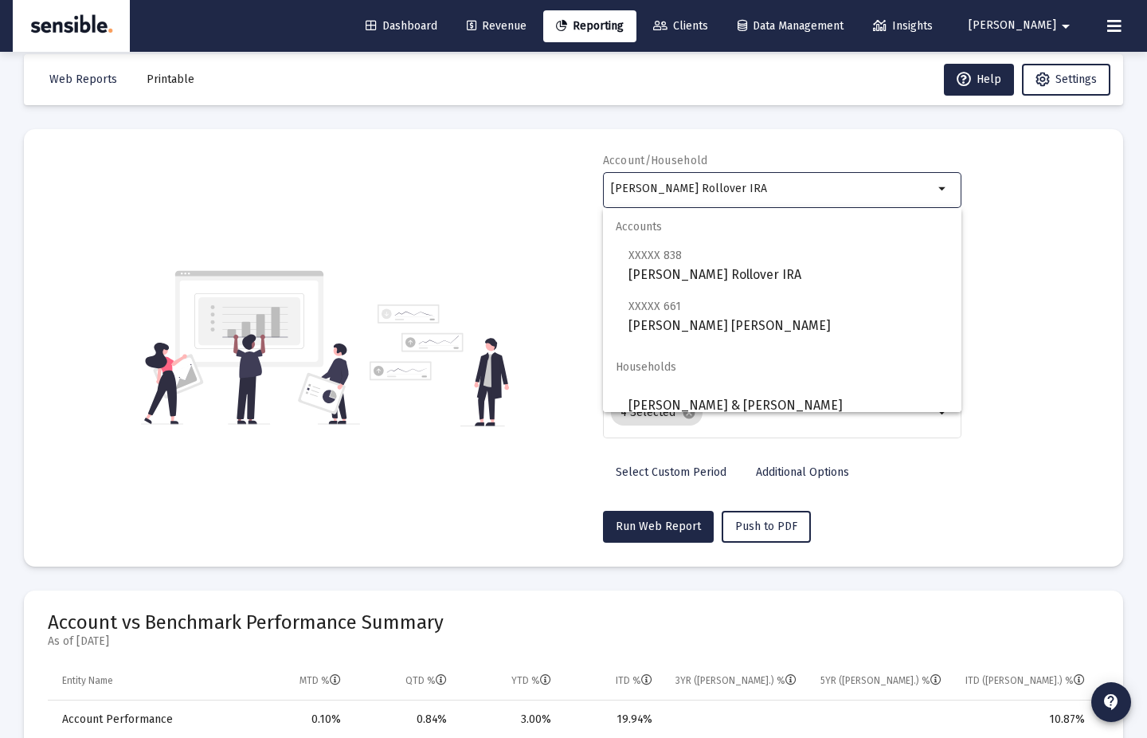
drag, startPoint x: 826, startPoint y: 190, endPoint x: 598, endPoint y: 189, distance: 227.8
click at [598, 189] on div "Account/Household Cindy Hughes Rollover IRA arrow_drop_down Report Period 2025 …" at bounding box center [574, 348] width 1052 height 390
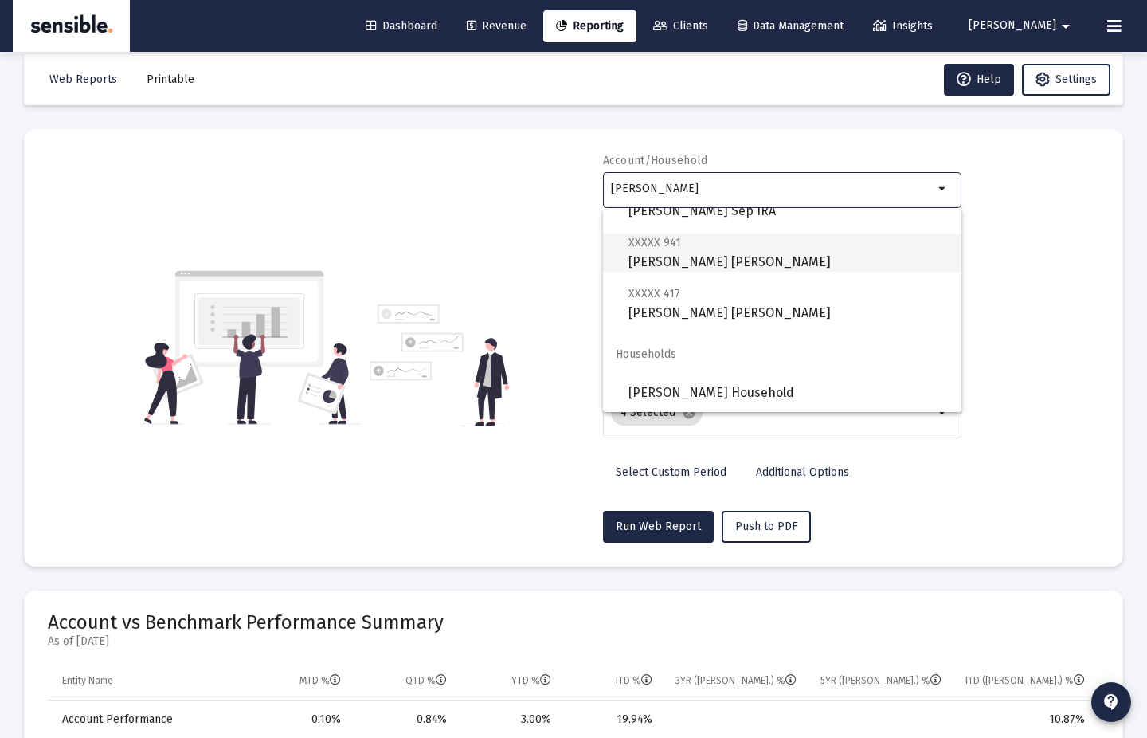
scroll to position [0, 0]
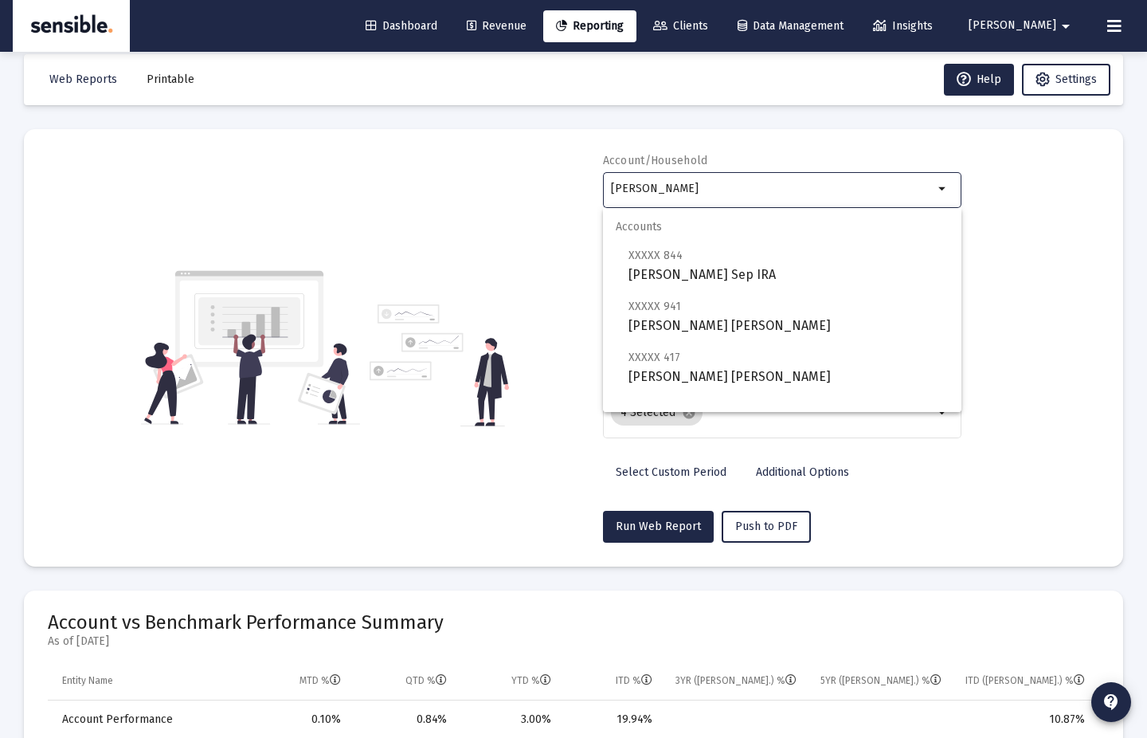
type input "wilkin"
click at [1037, 261] on div "Account/Household wilkin arrow_drop_down Report Period 2025 Report Package Advi…" at bounding box center [574, 348] width 1052 height 390
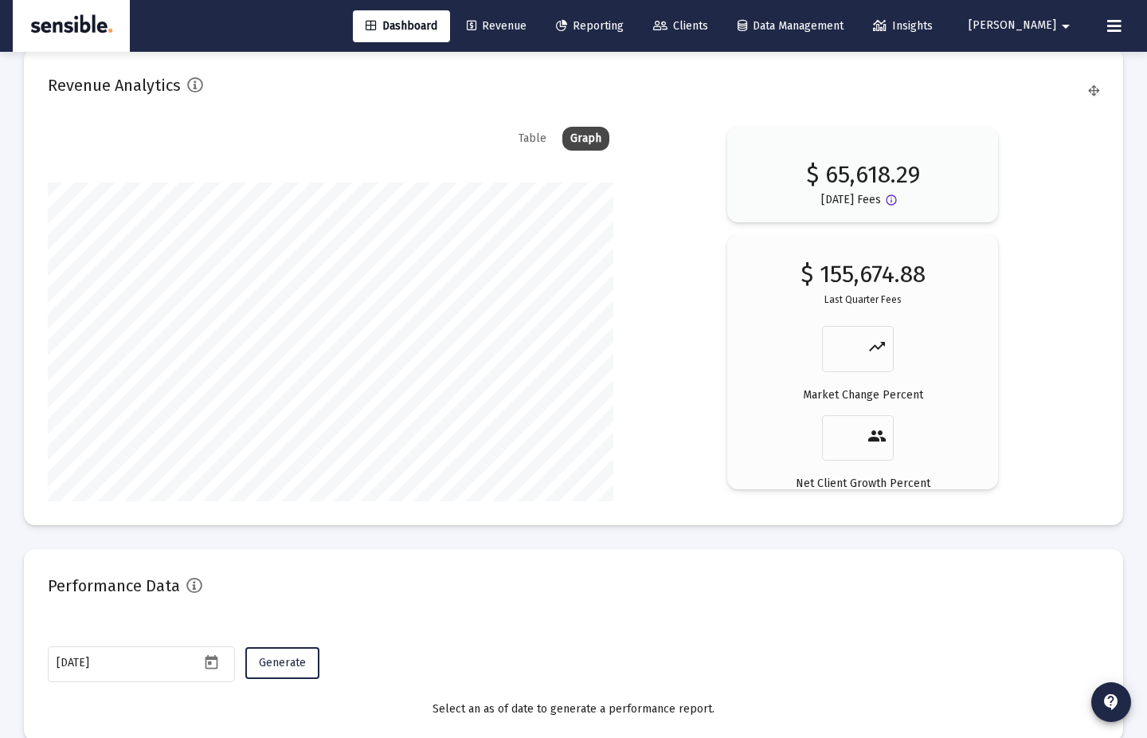
scroll to position [2674, 0]
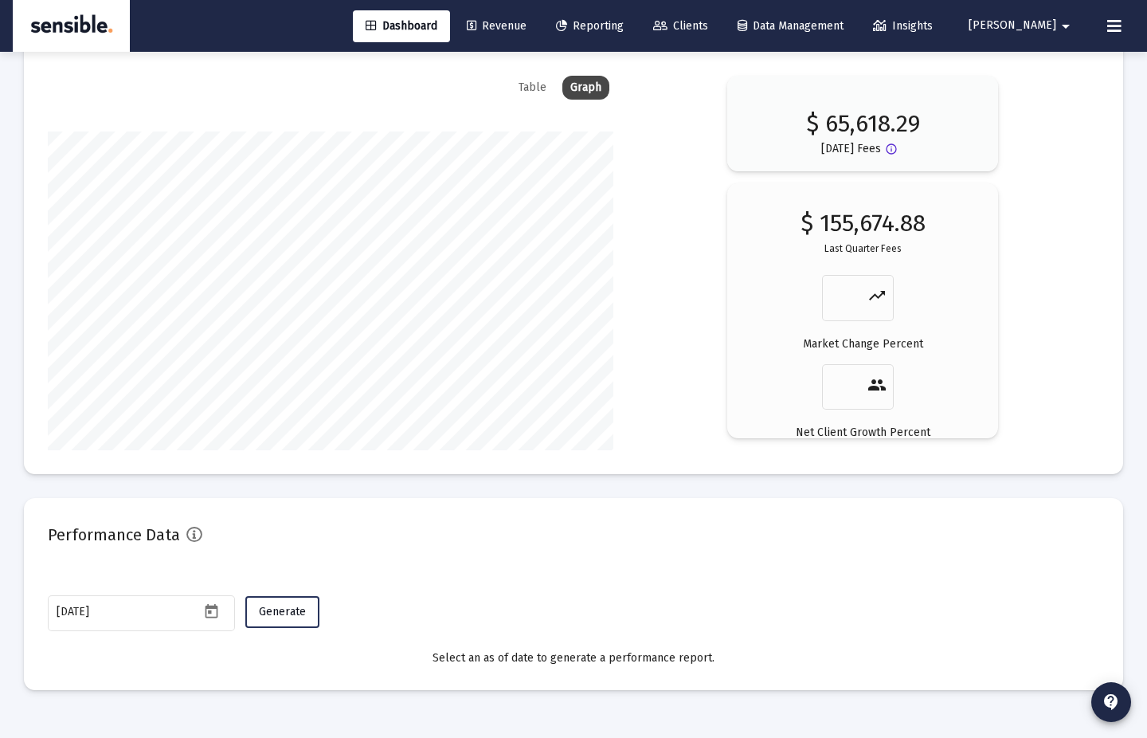
click at [298, 615] on span "Generate" at bounding box center [282, 612] width 47 height 14
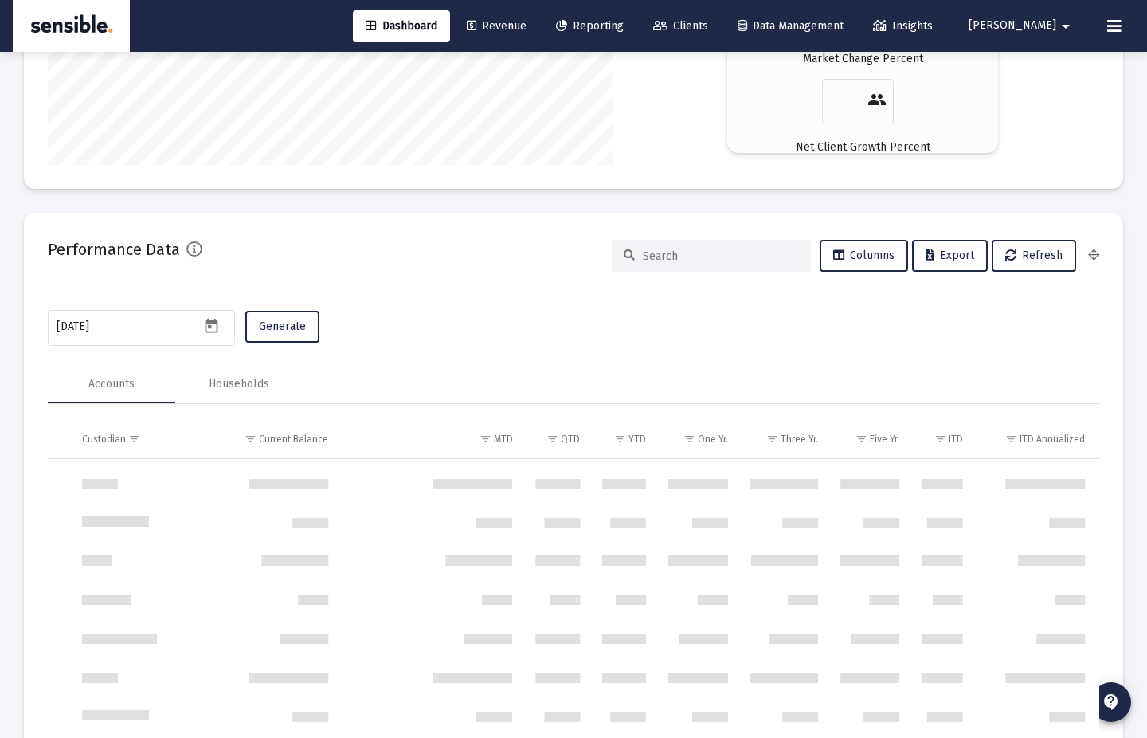
scroll to position [21, 923]
